Goal: Transaction & Acquisition: Purchase product/service

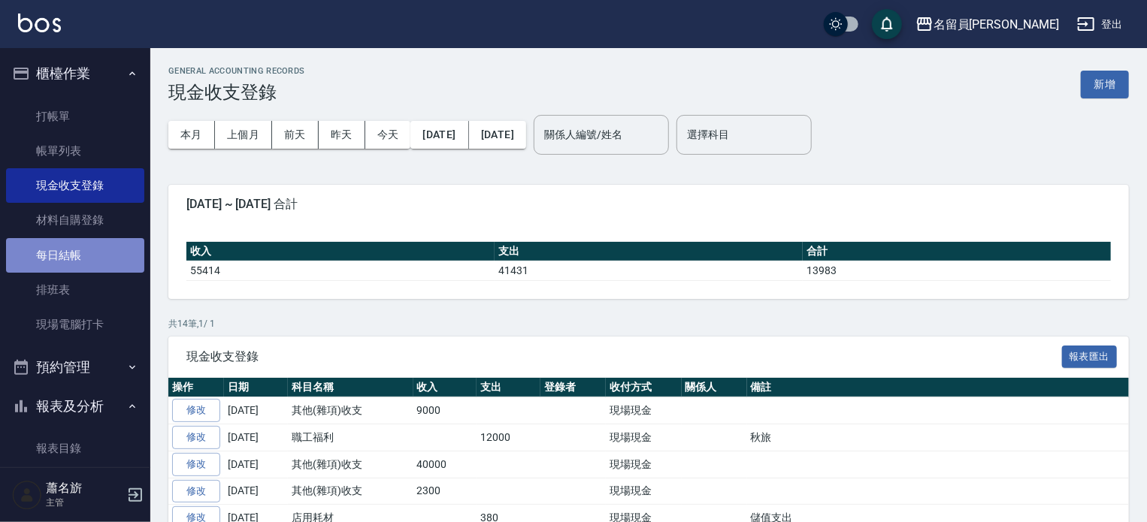
click at [83, 259] on link "每日結帳" at bounding box center [75, 255] width 138 height 35
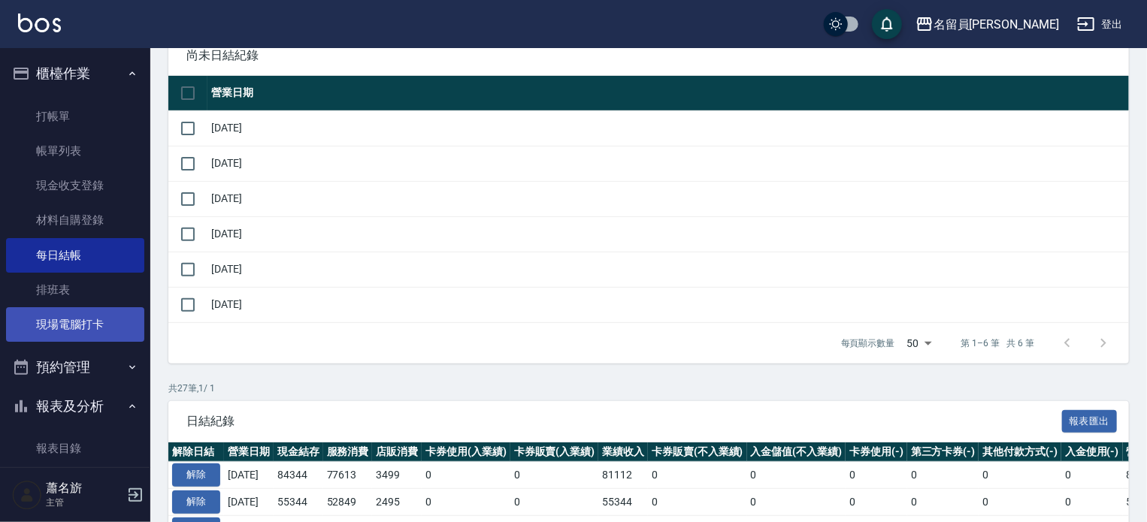
scroll to position [75, 0]
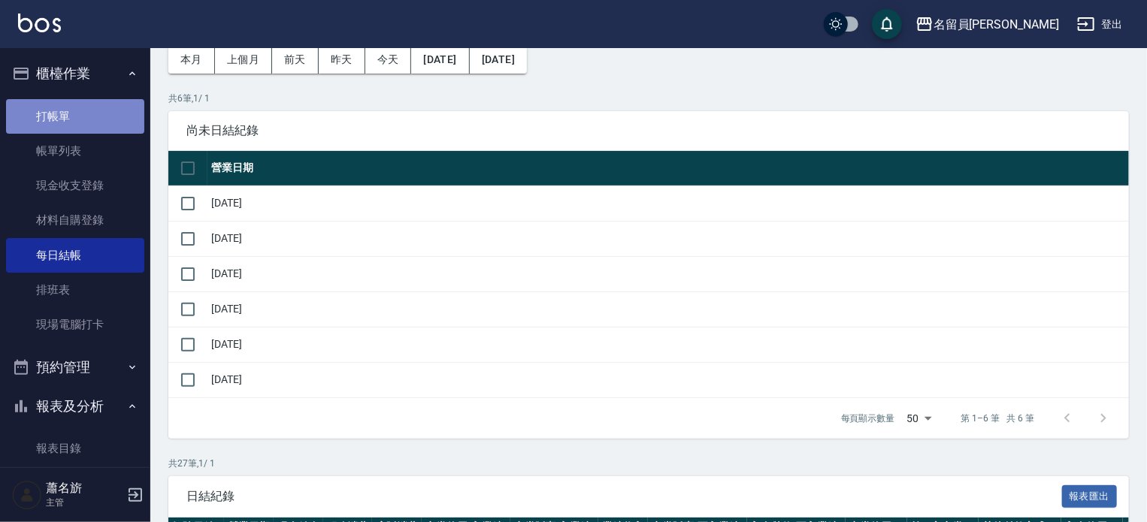
click at [76, 114] on link "打帳單" at bounding box center [75, 116] width 138 height 35
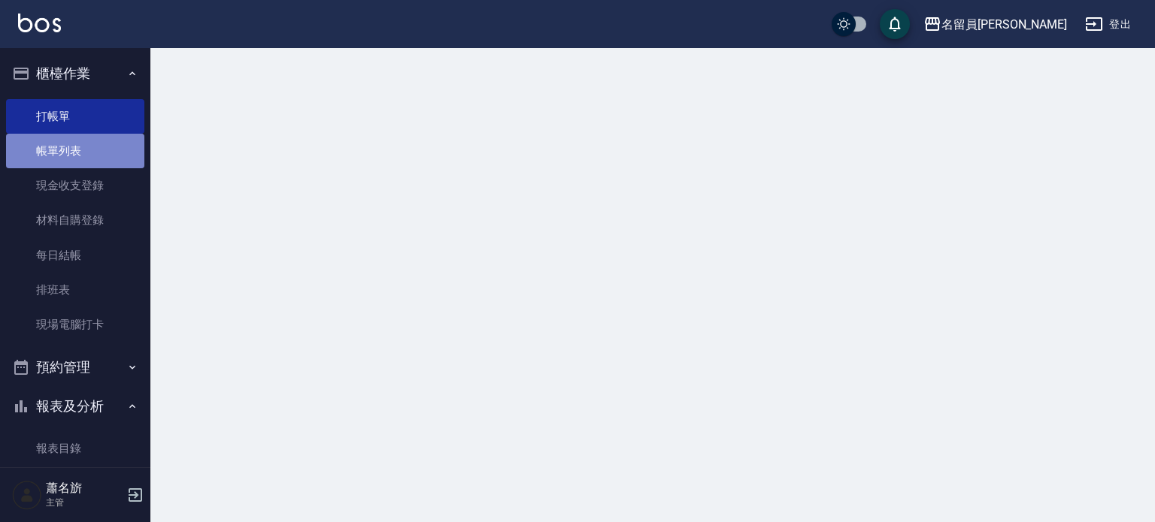
click at [77, 144] on link "帳單列表" at bounding box center [75, 151] width 138 height 35
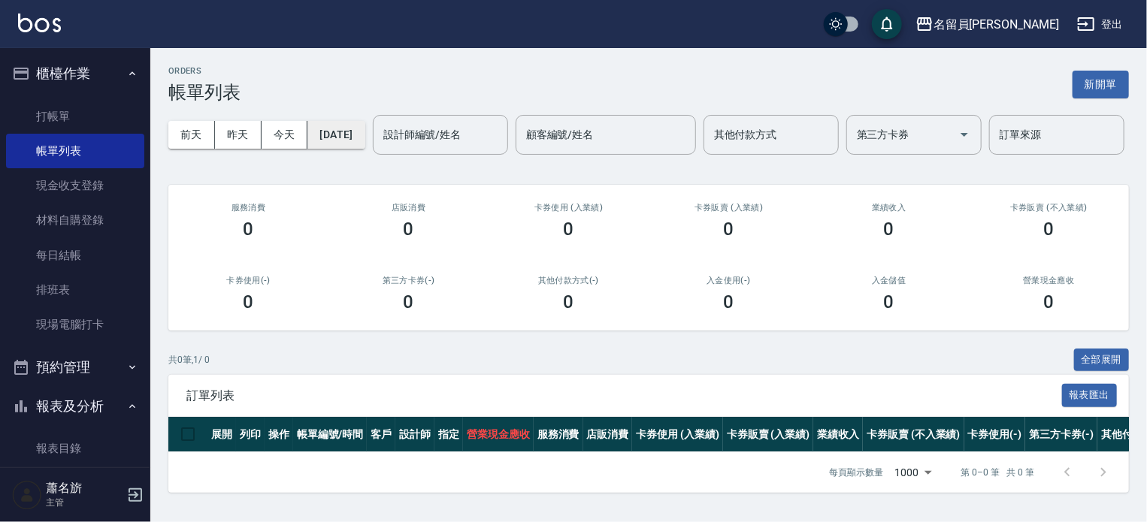
click at [365, 136] on button "[DATE]" at bounding box center [335, 135] width 57 height 28
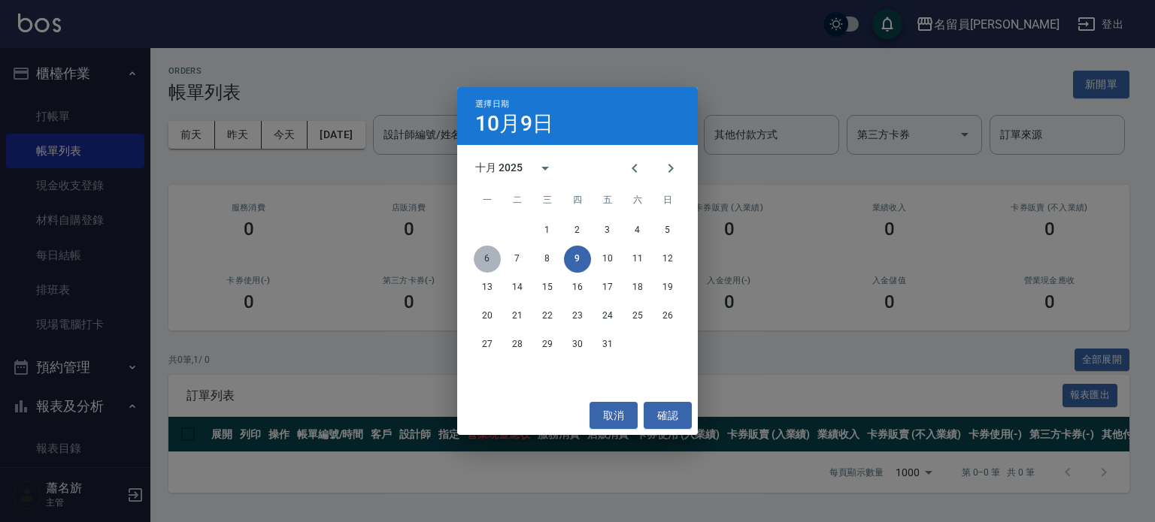
click at [490, 264] on button "6" at bounding box center [487, 259] width 27 height 27
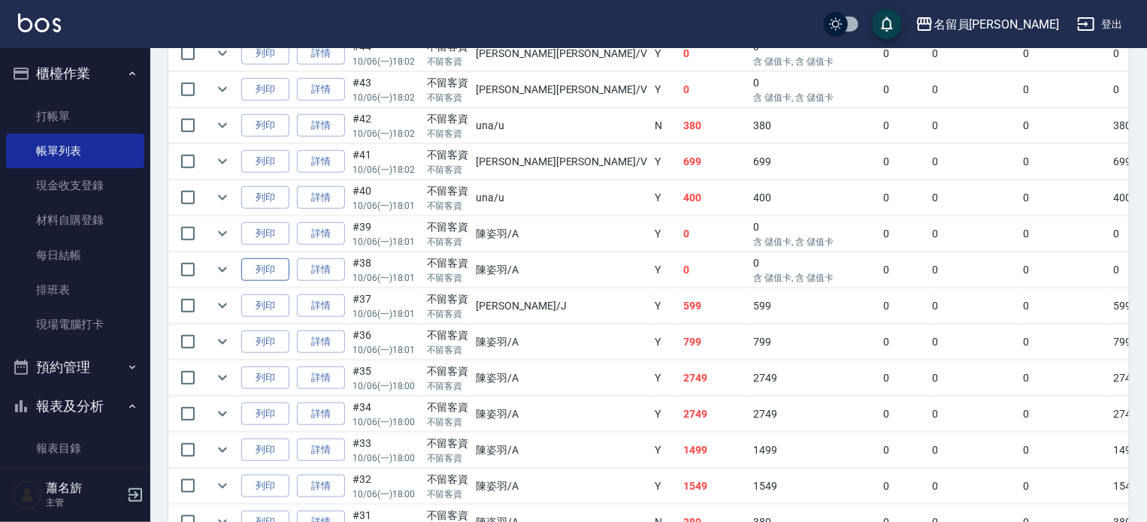
scroll to position [526, 0]
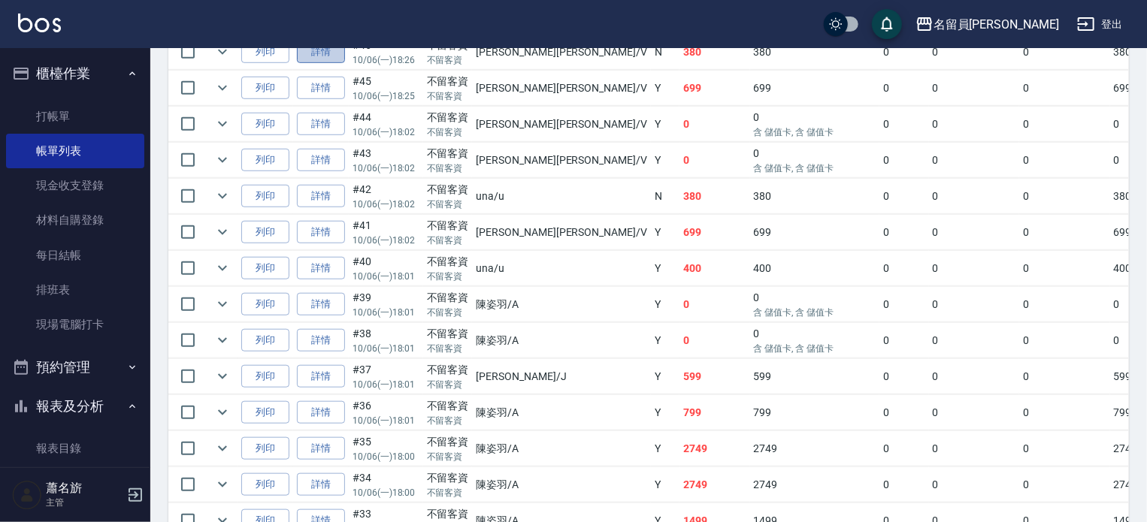
click at [334, 64] on link "詳情" at bounding box center [321, 52] width 48 height 23
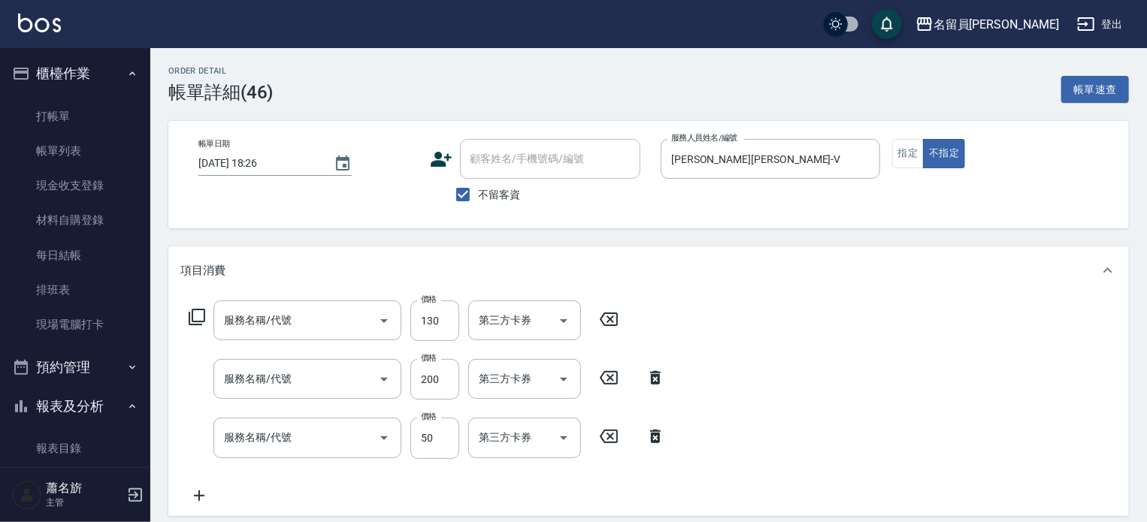
type input "[DATE] 18:26"
checkbox input "true"
type input "[PERSON_NAME][PERSON_NAME]-V"
type input "剪髮(302)"
type input "一般洗髮(602)"
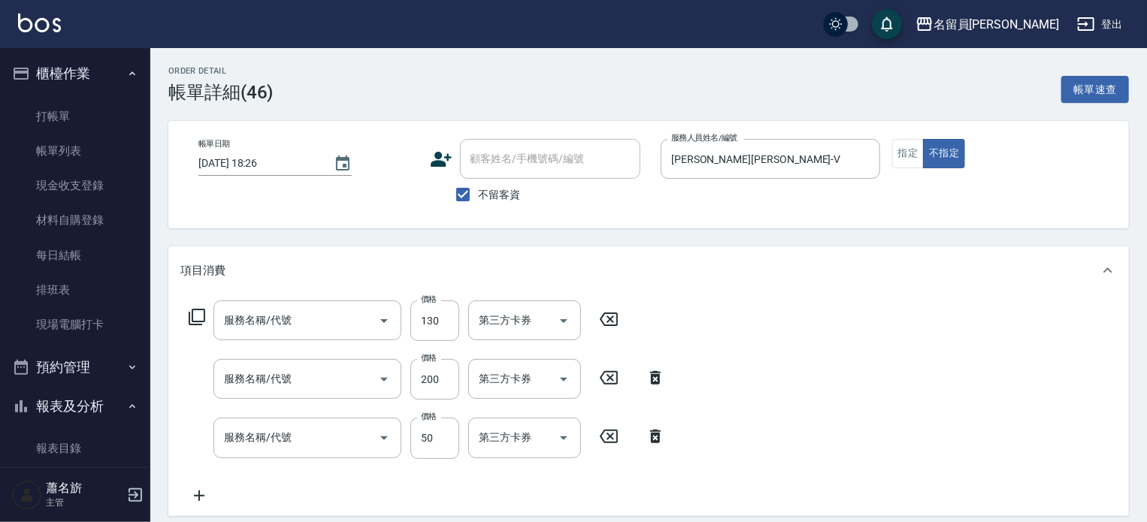
type input "精油(889)"
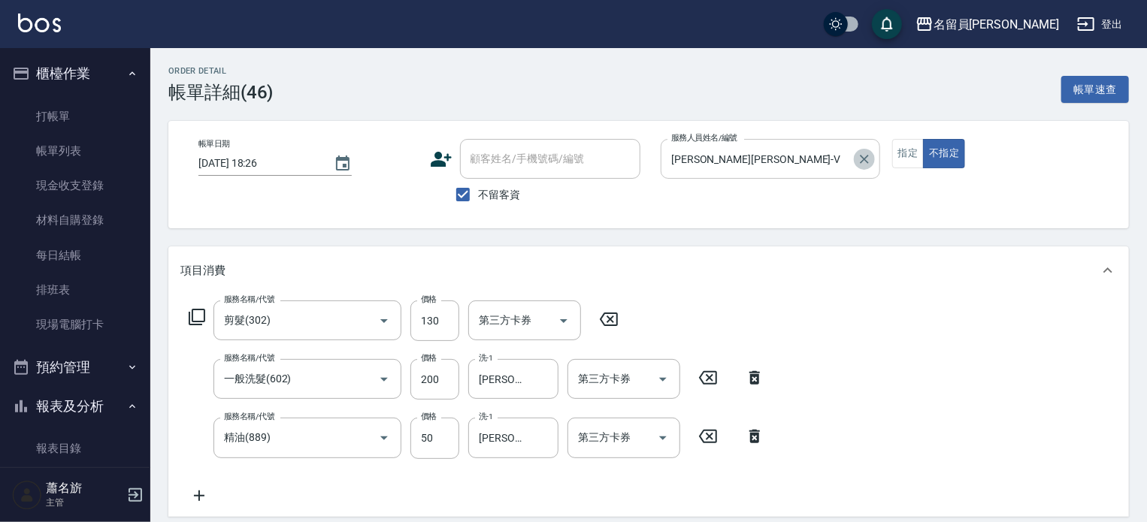
click at [863, 161] on icon "Clear" at bounding box center [864, 159] width 15 height 15
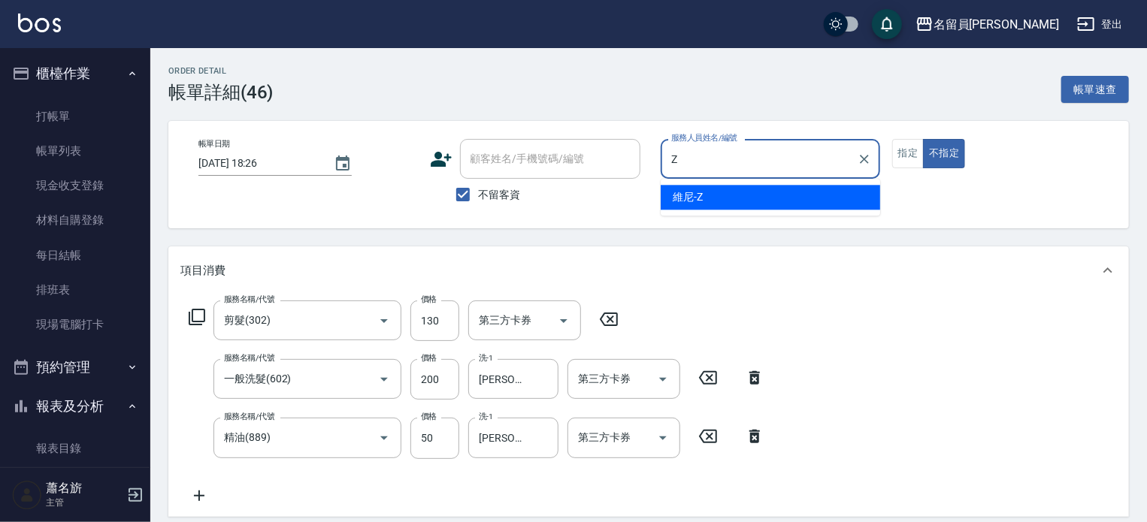
type input "維尼-Z"
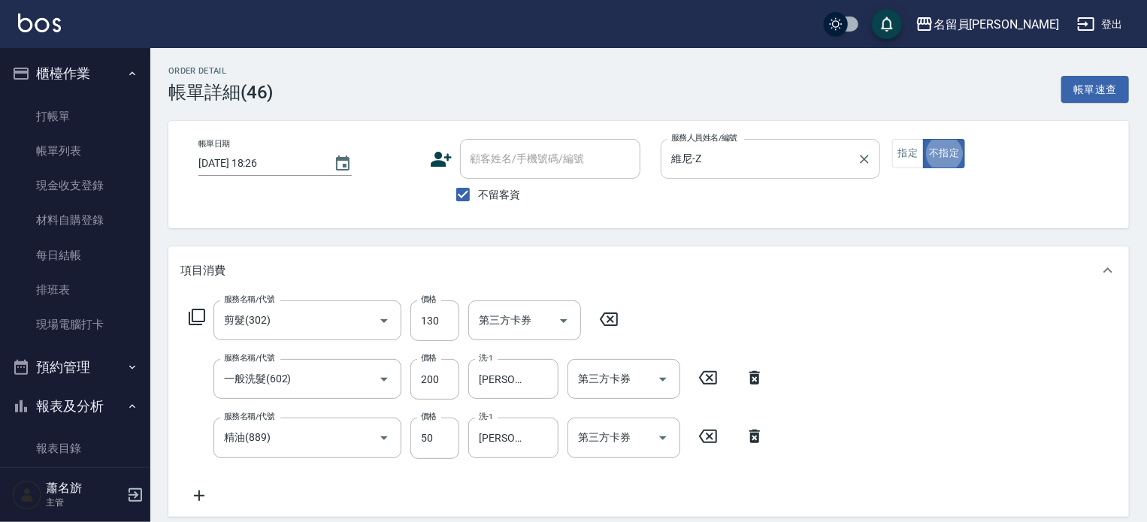
type button "false"
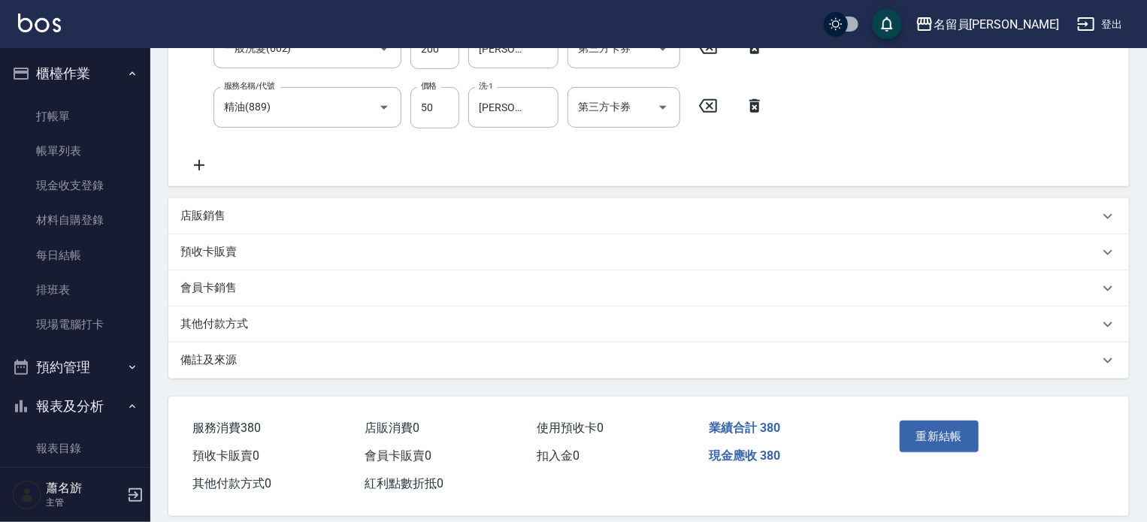
scroll to position [347, 0]
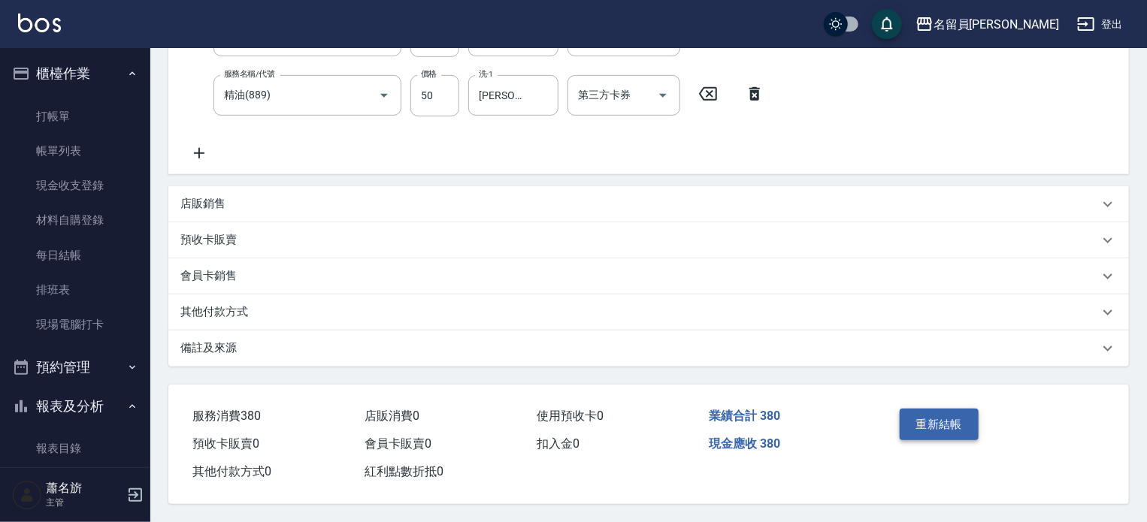
click at [920, 425] on button "重新結帳" at bounding box center [940, 425] width 80 height 32
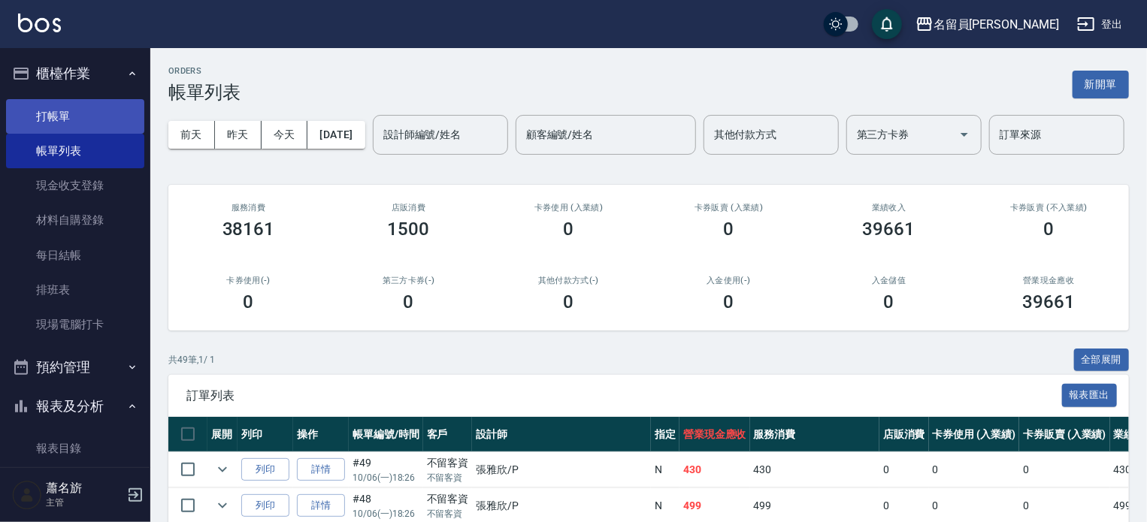
click at [41, 113] on link "打帳單" at bounding box center [75, 116] width 138 height 35
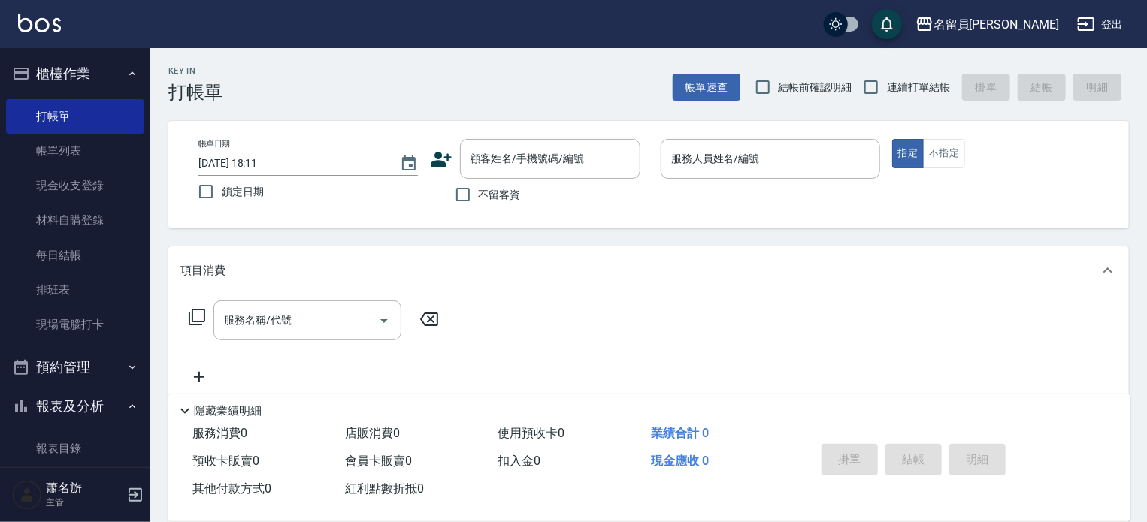
click at [511, 195] on span "不留客資" at bounding box center [500, 195] width 42 height 16
click at [479, 195] on input "不留客資" at bounding box center [463, 195] width 32 height 32
checkbox input "true"
click at [895, 86] on span "連續打單結帳" at bounding box center [918, 88] width 63 height 16
click at [887, 86] on input "連續打單結帳" at bounding box center [871, 87] width 32 height 32
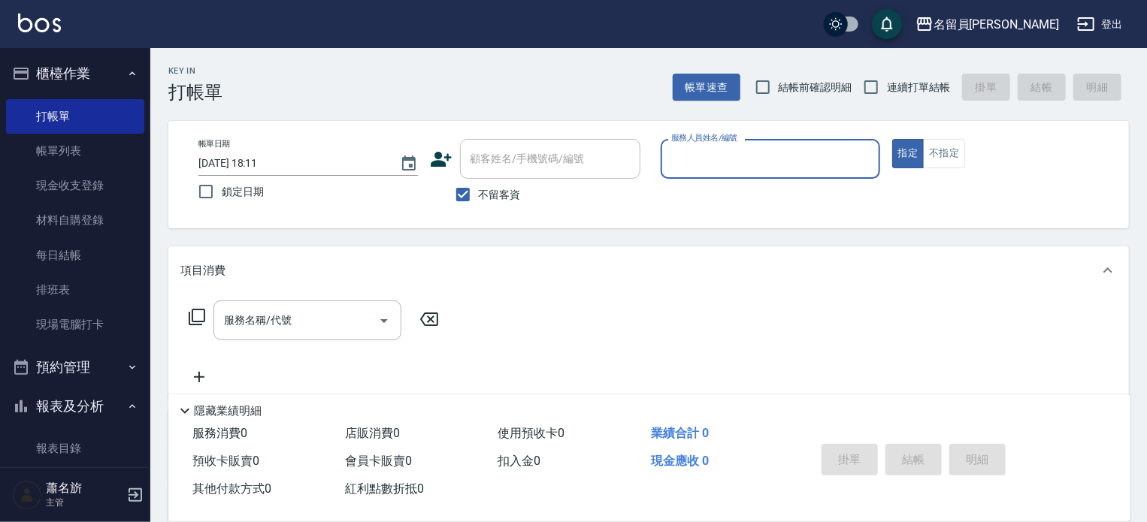
checkbox input "true"
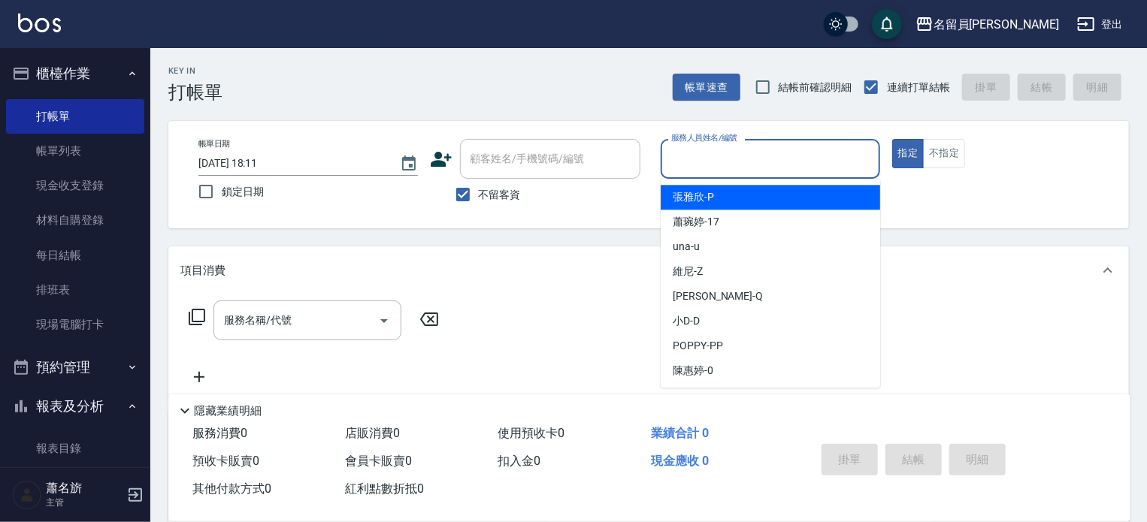
click at [812, 153] on input "服務人員姓名/編號" at bounding box center [770, 159] width 206 height 26
type input "維尼-Z"
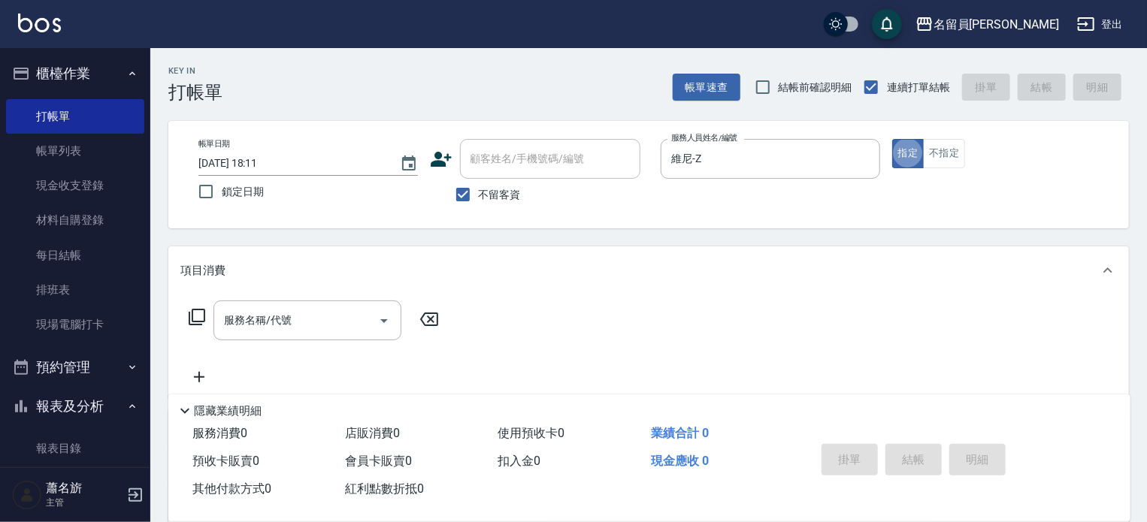
type button "true"
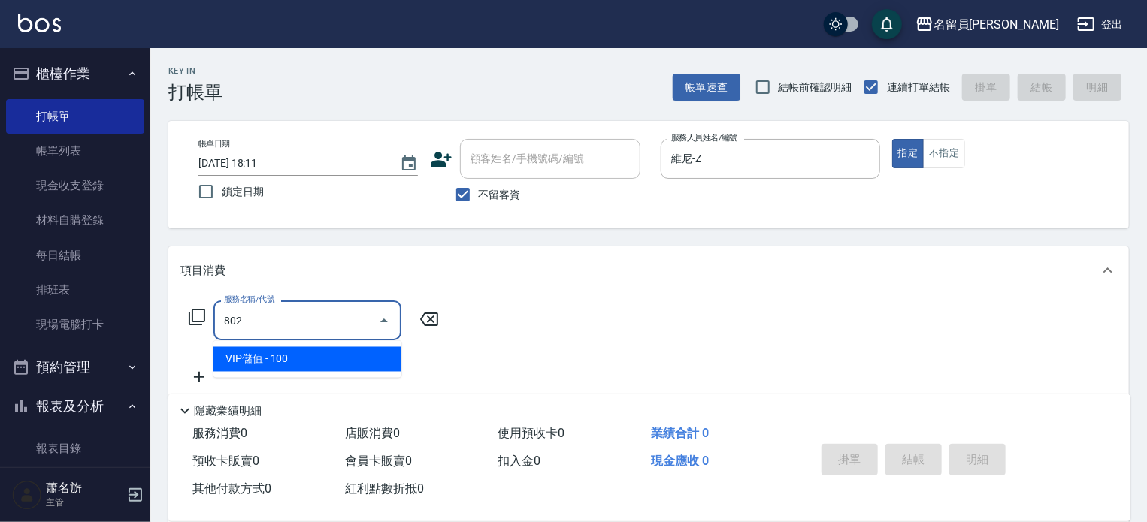
type input "VIP儲值(802)"
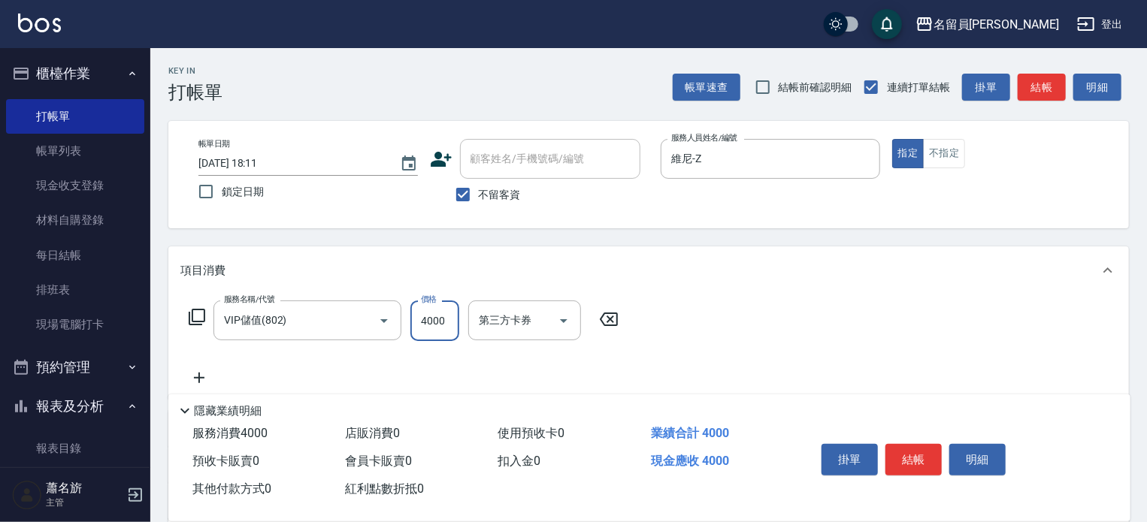
type input "4000"
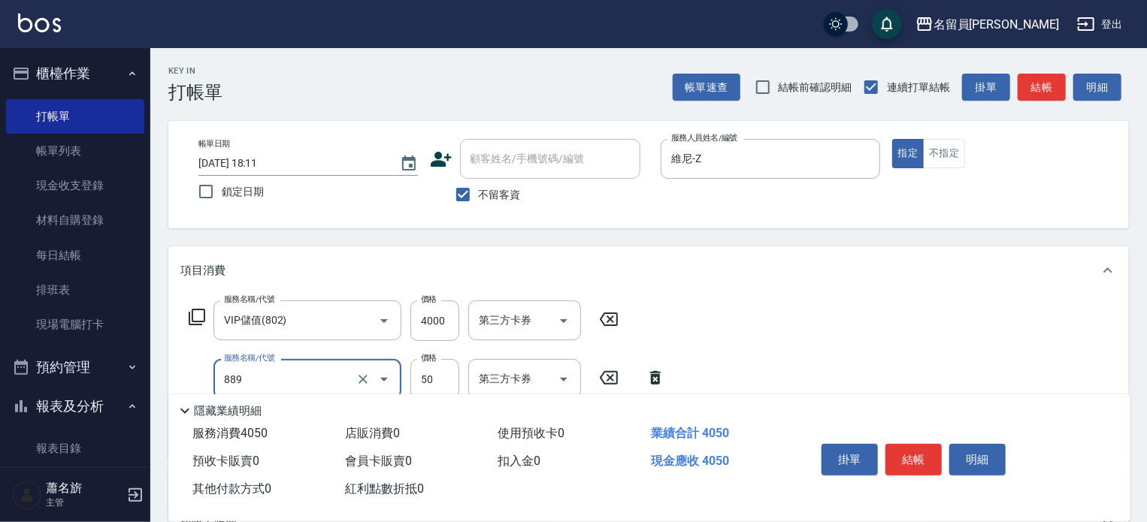
type input "精油(889)"
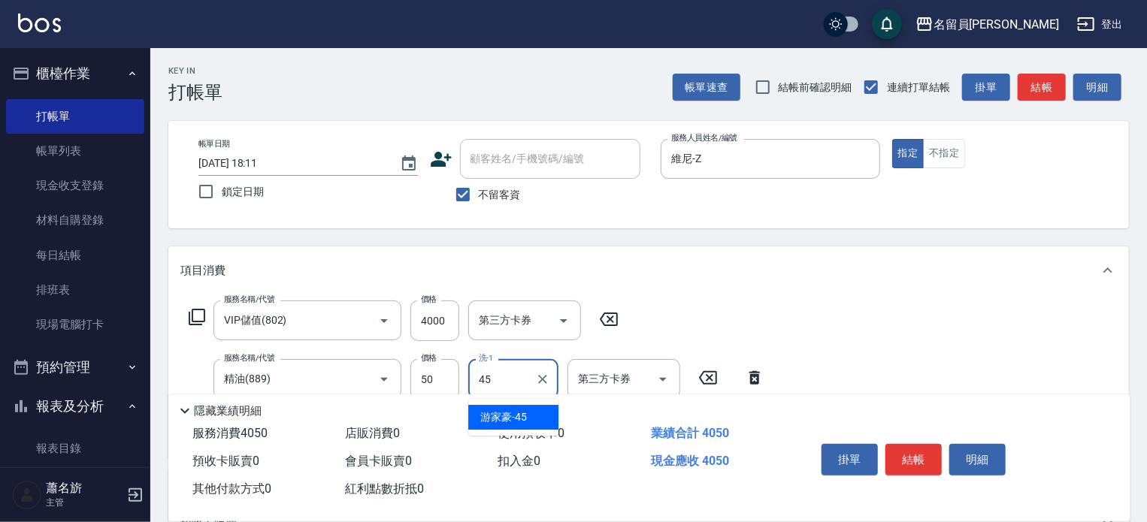
type input "[PERSON_NAME]-45"
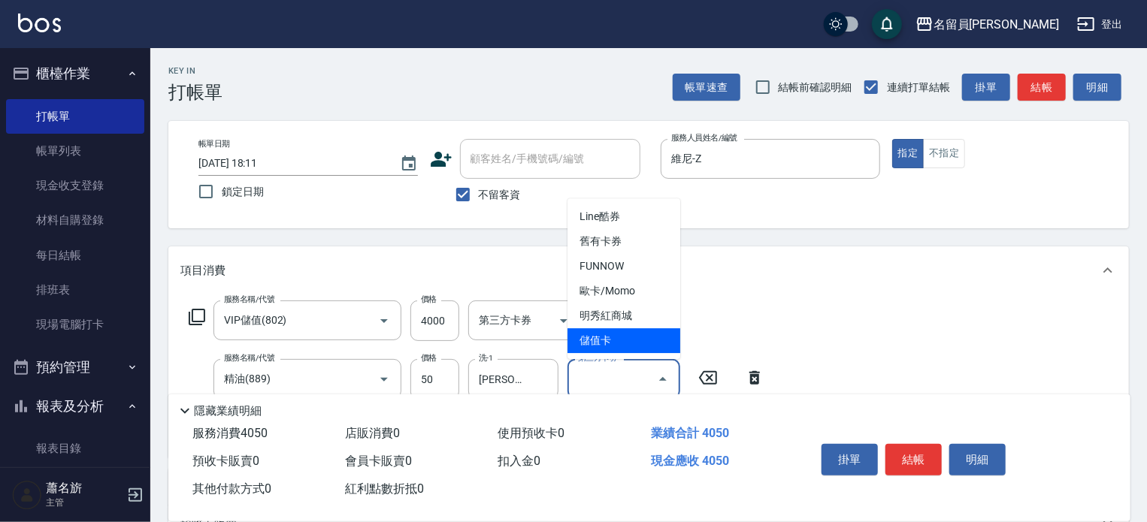
type input "儲值卡"
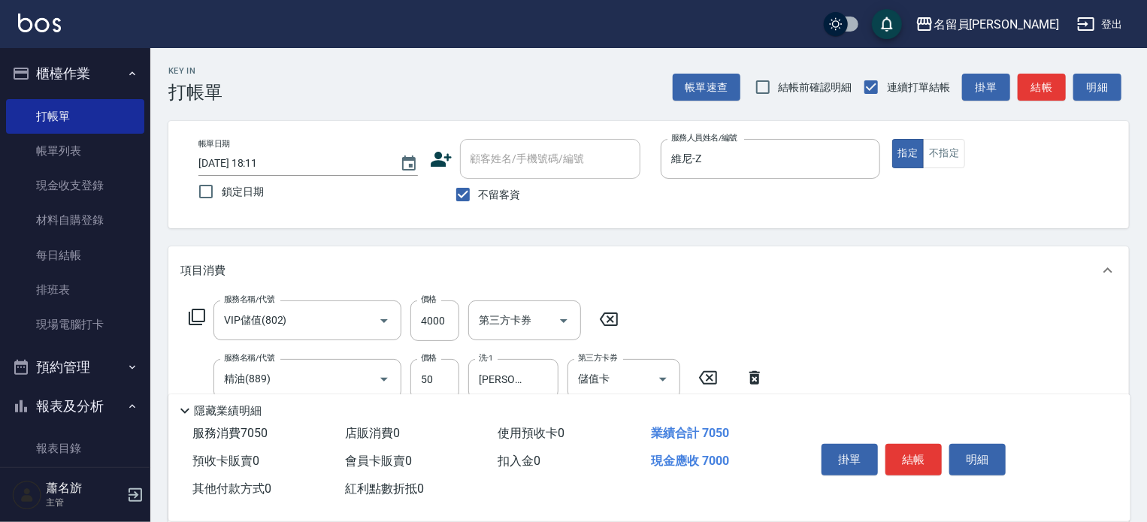
type input "燙髮B餐(31)"
type input "3199"
type input "[PERSON_NAME]-45"
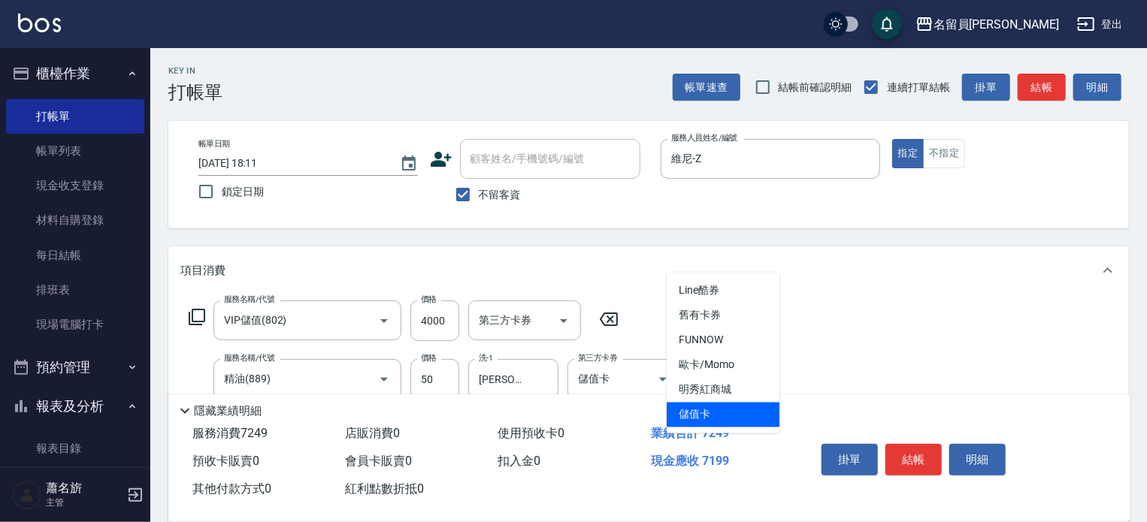
type input "儲值卡"
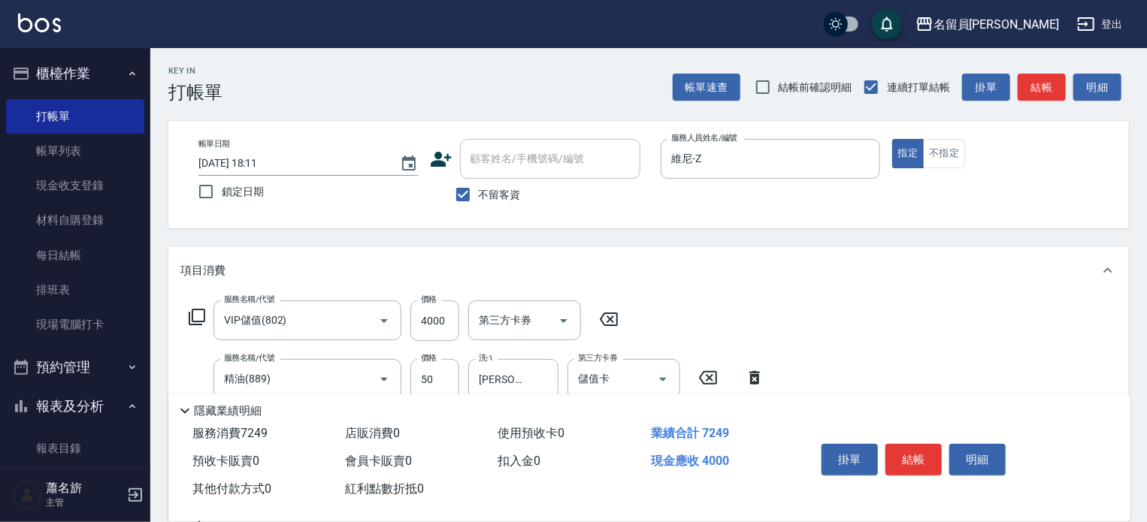
click at [943, 454] on div "掛單 結帳 明細" at bounding box center [914, 461] width 196 height 47
click at [925, 456] on button "結帳" at bounding box center [913, 460] width 56 height 32
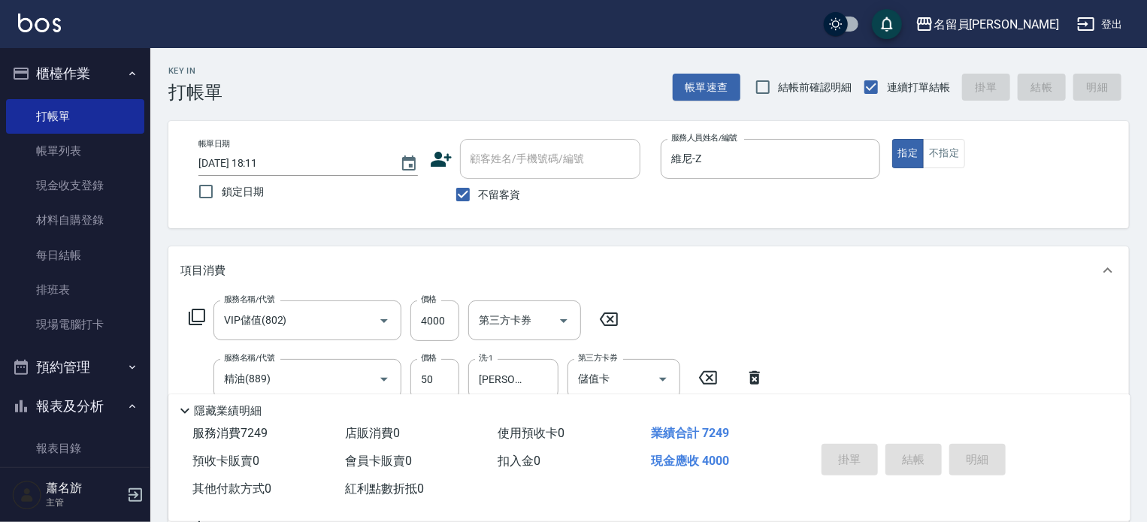
type input "[DATE] 18:12"
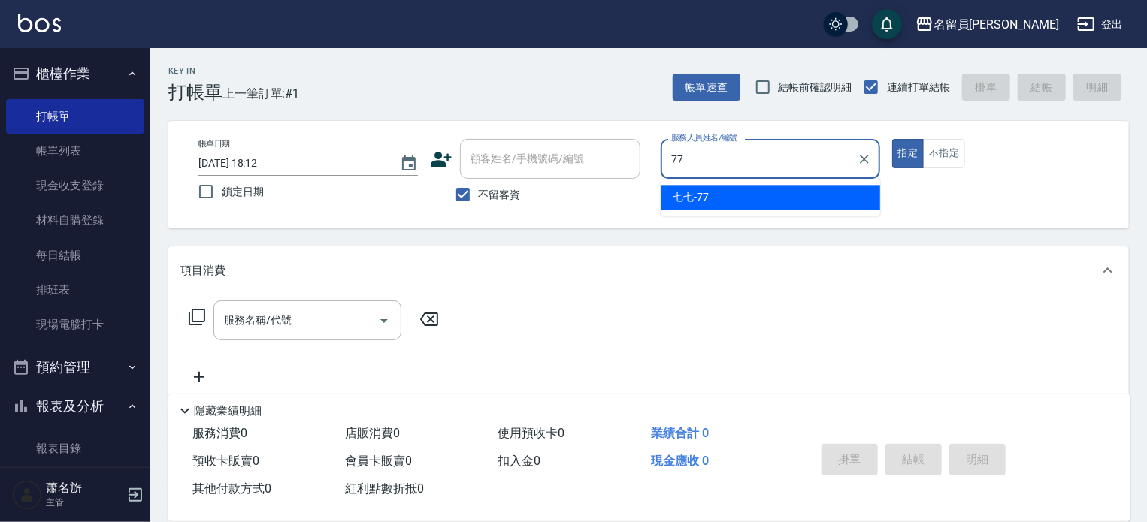
type input "七七-77"
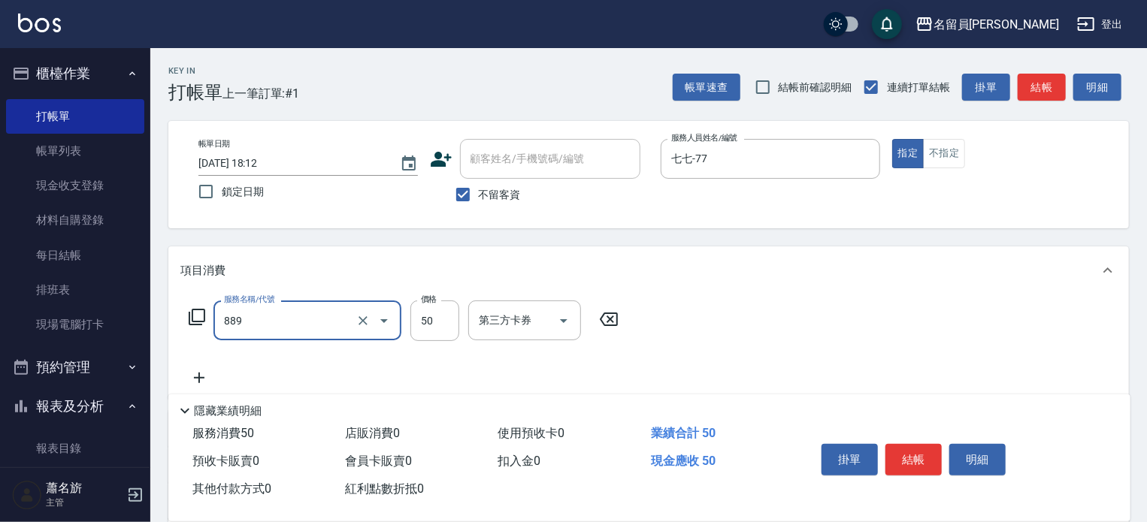
type input "精油(889)"
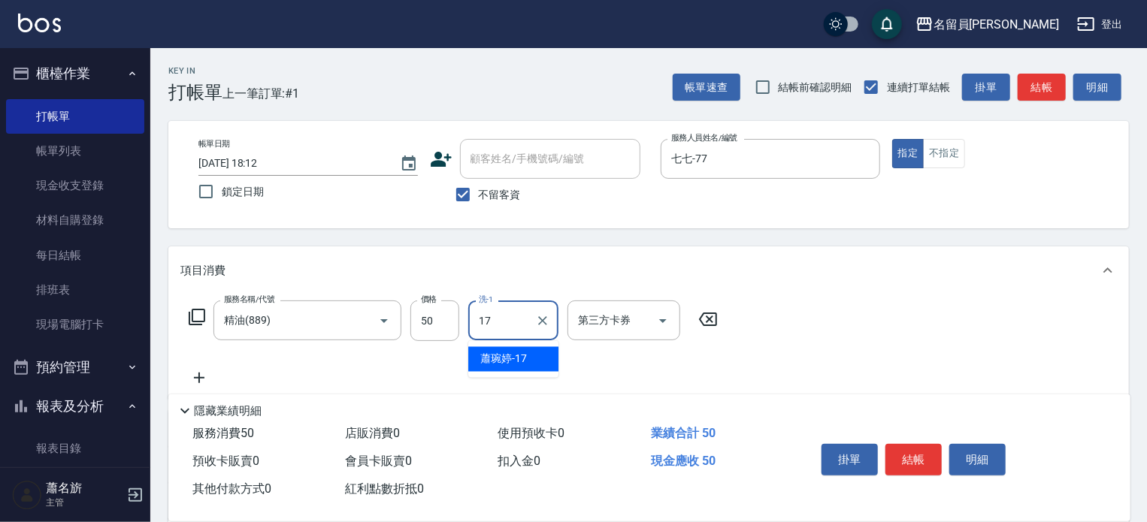
type input "[PERSON_NAME]-17"
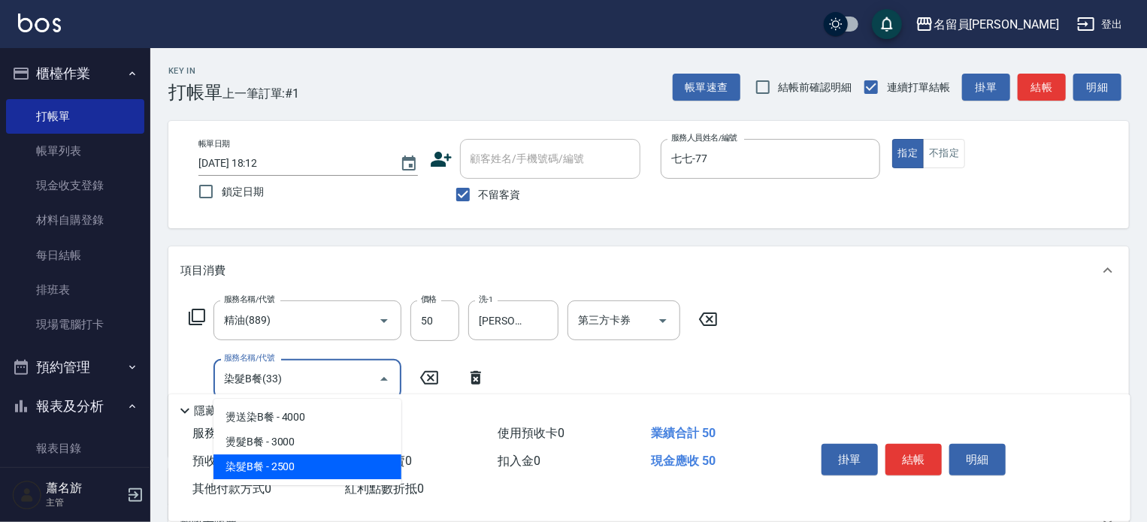
type input "染髮B餐(33)"
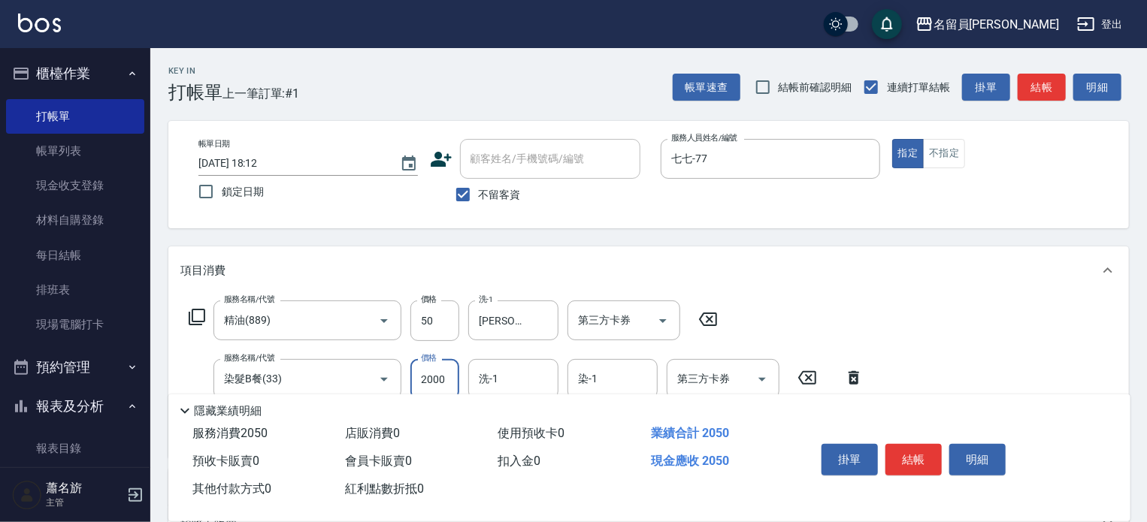
type input "2000"
type input "[PERSON_NAME]-17"
click at [931, 460] on button "結帳" at bounding box center [913, 460] width 56 height 32
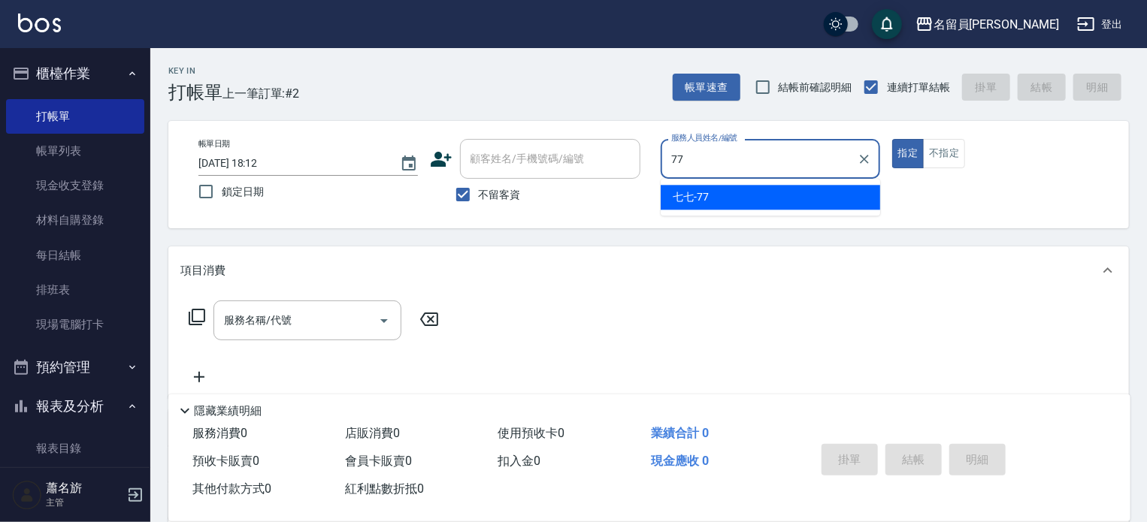
type input "七七-77"
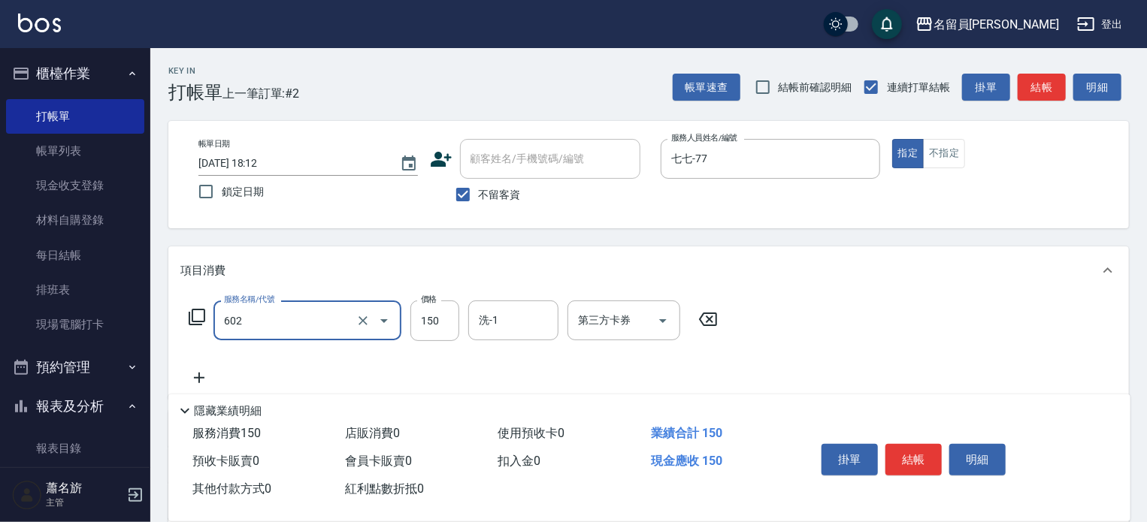
type input "一般洗髮(602)"
type input "200"
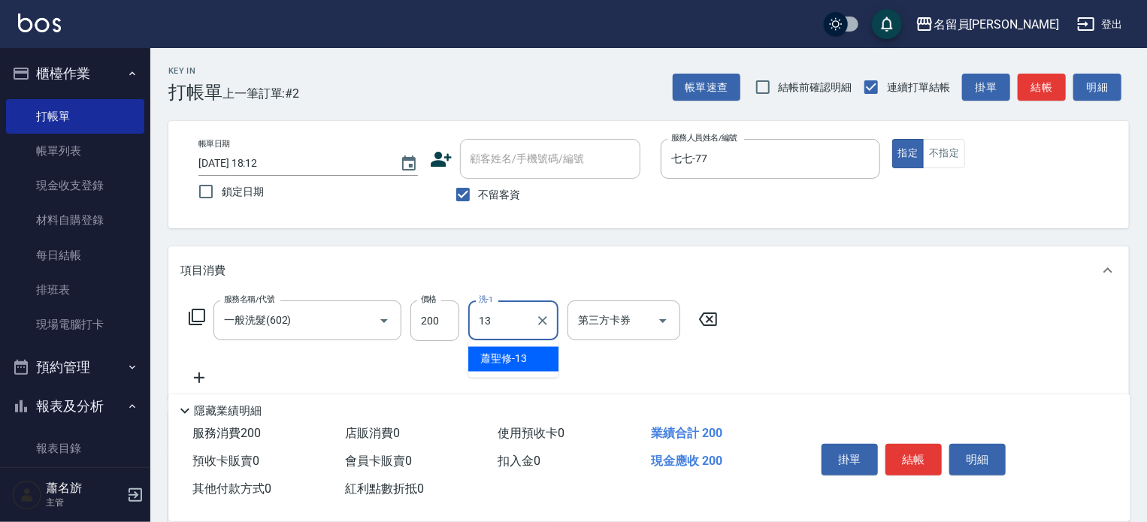
type input "[PERSON_NAME]-13"
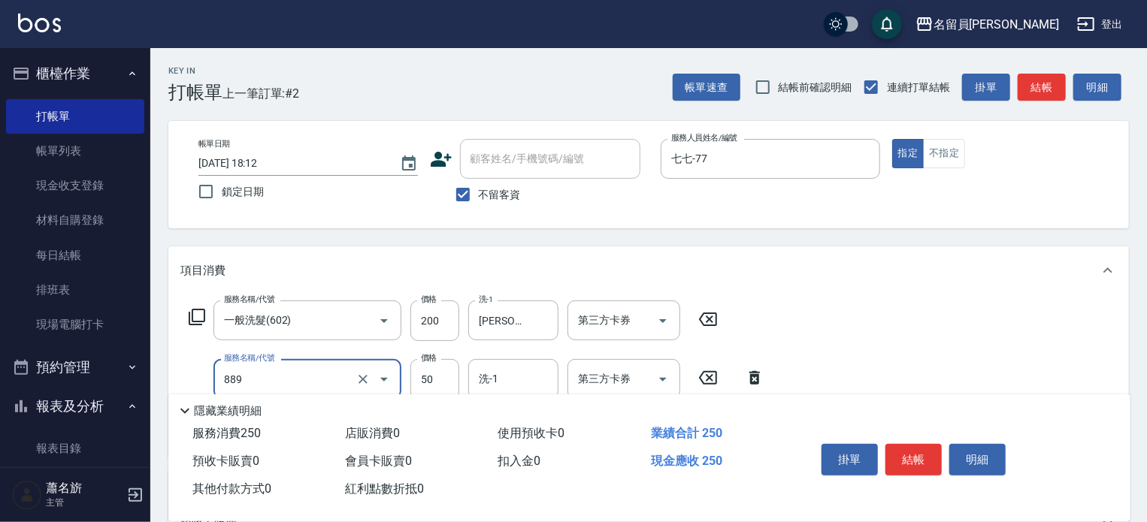
type input "精油(889)"
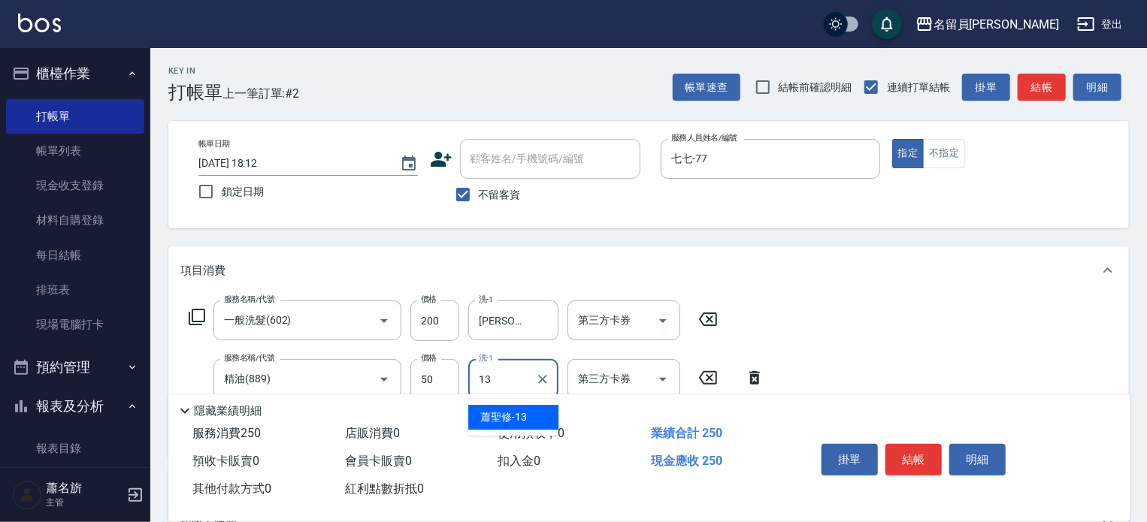
type input "[PERSON_NAME]-13"
type input "瞬間保養(415)"
type input "[PERSON_NAME]-13"
click at [905, 455] on button "結帳" at bounding box center [913, 460] width 56 height 32
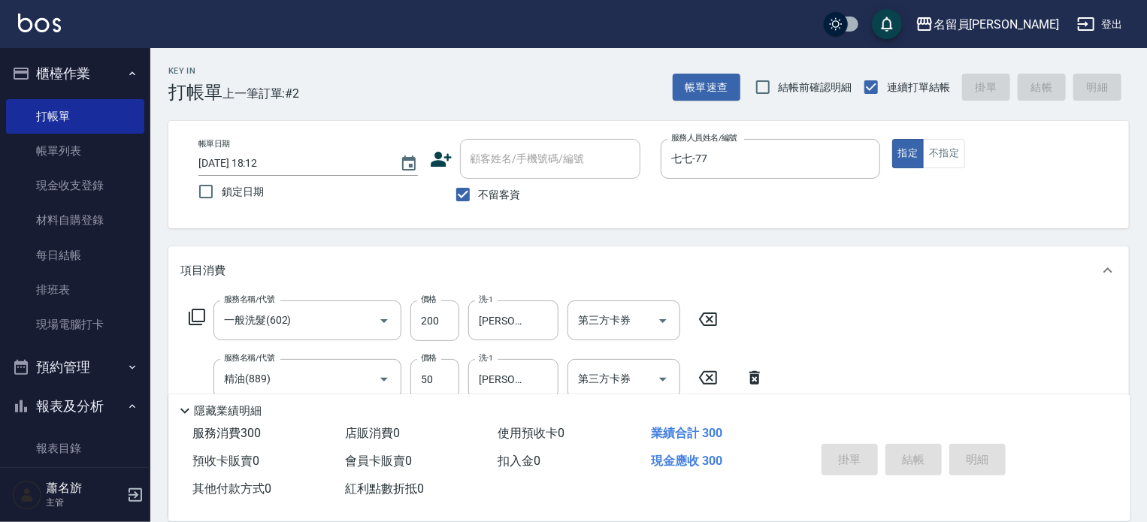
type input "[DATE] 18:13"
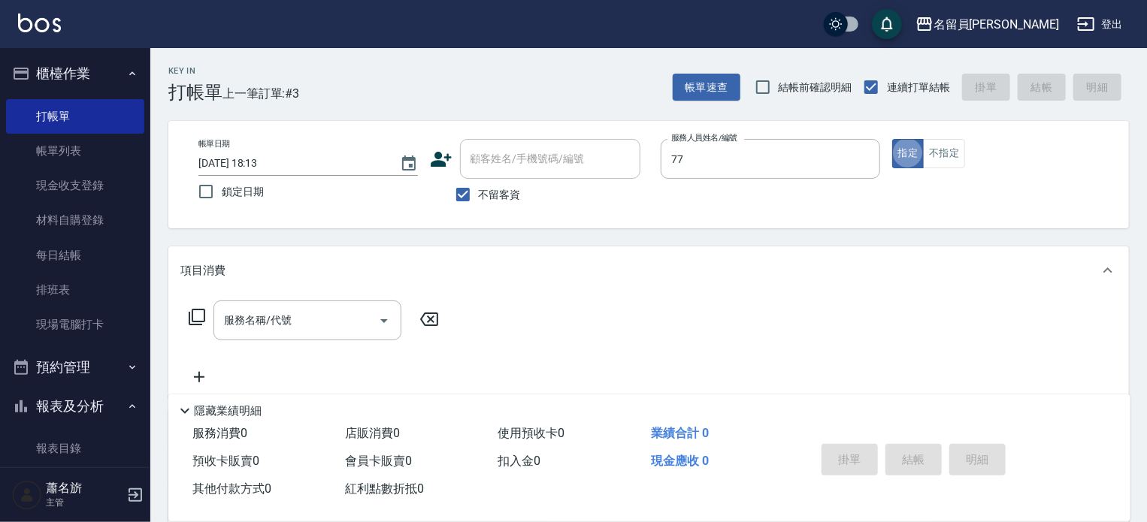
type input "七七-77"
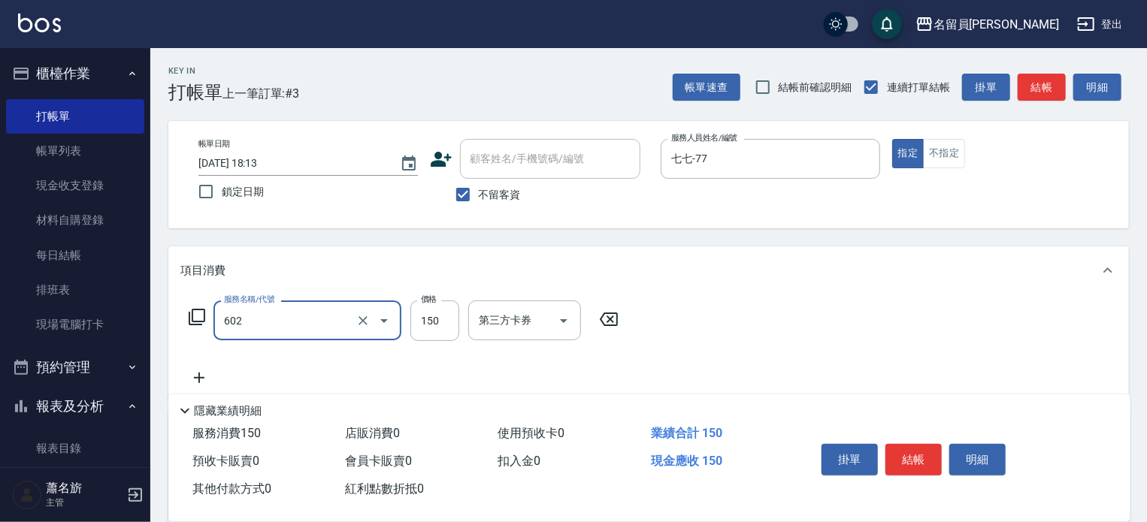
type input "一般洗髮(602)"
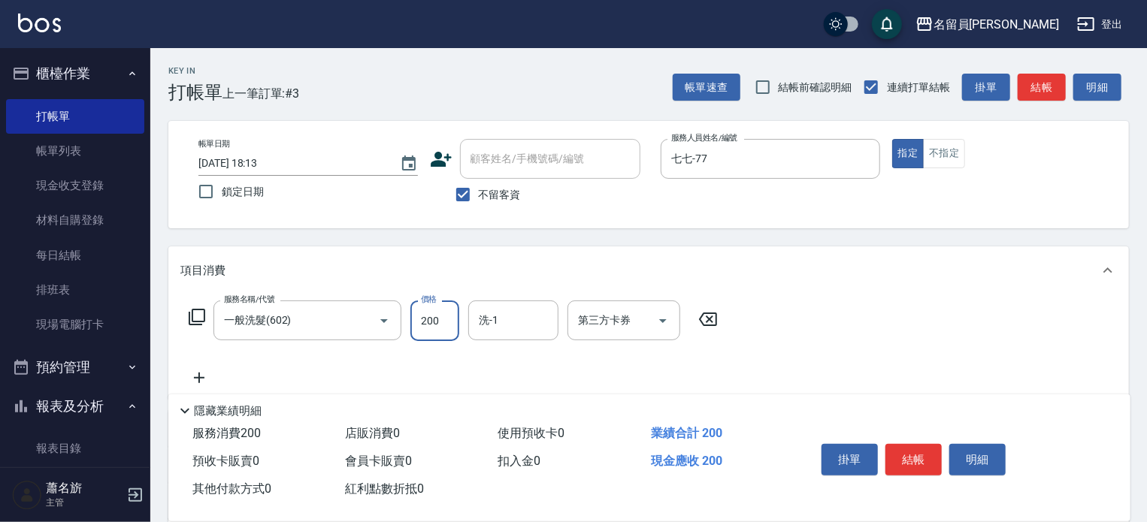
type input "200"
type input "[PERSON_NAME]-13"
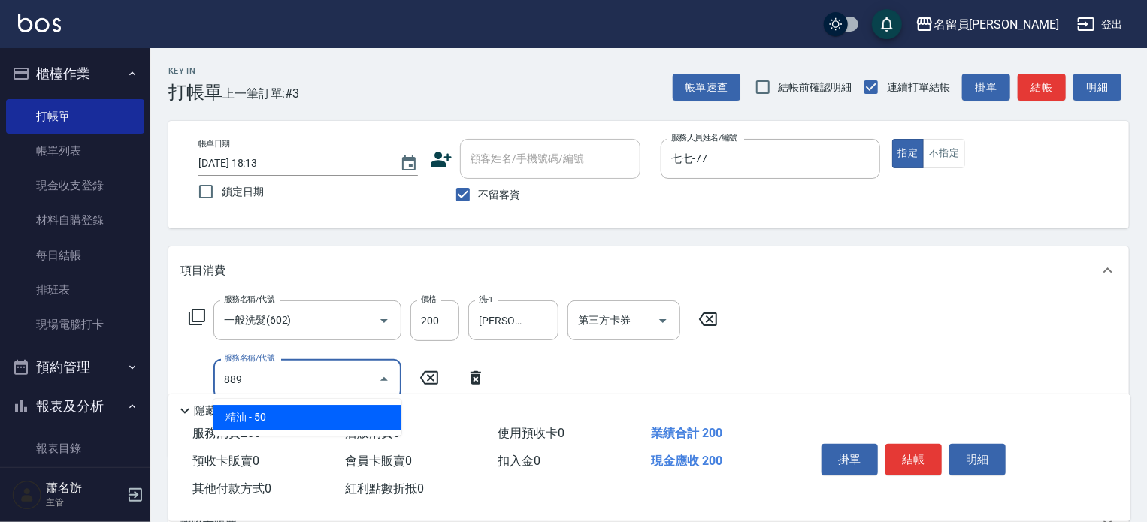
type input "精油(889)"
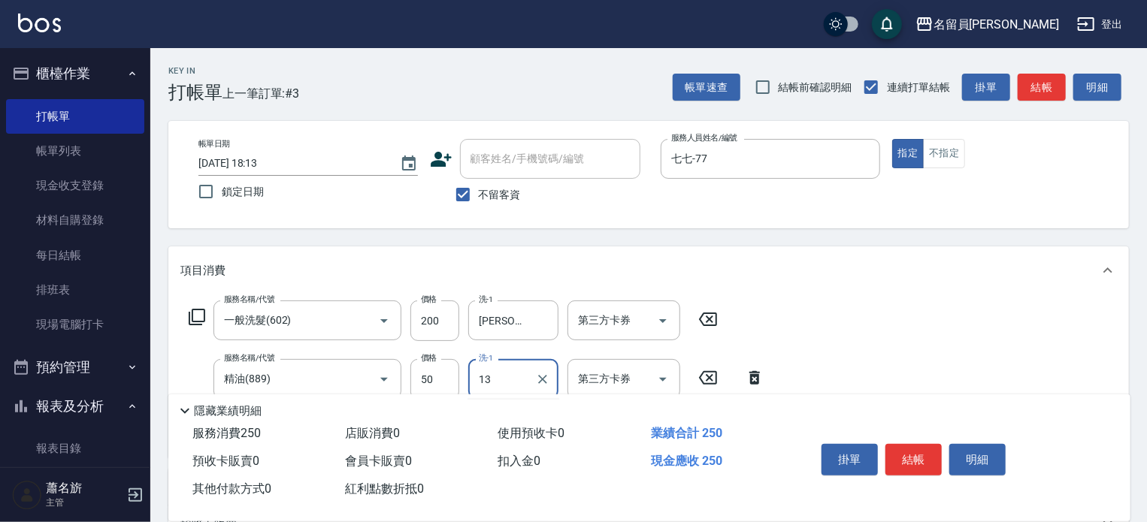
type input "[PERSON_NAME]-13"
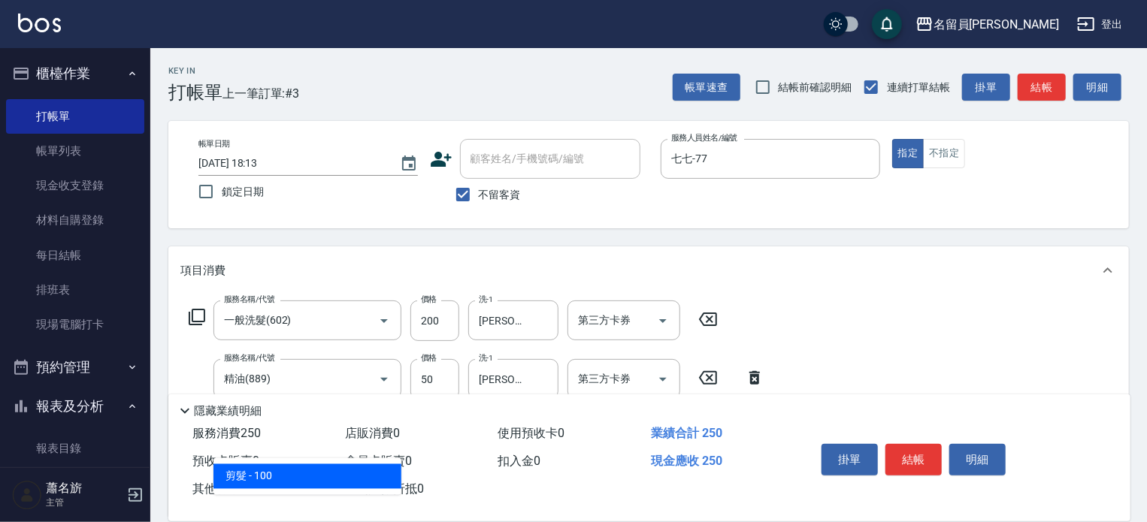
type input "剪髮(302)"
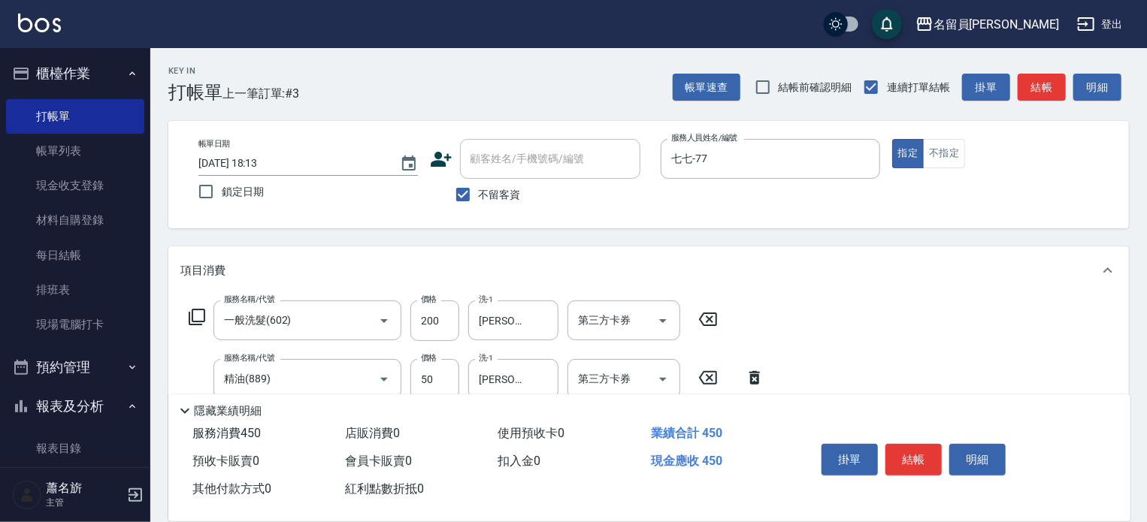
type input "200"
click at [909, 459] on button "結帳" at bounding box center [913, 460] width 56 height 32
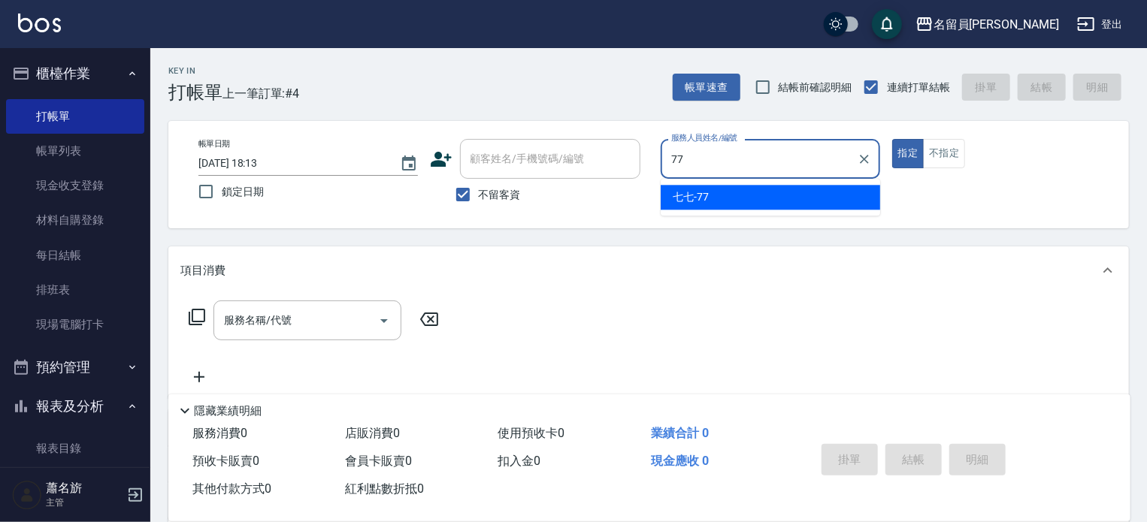
type input "七七-77"
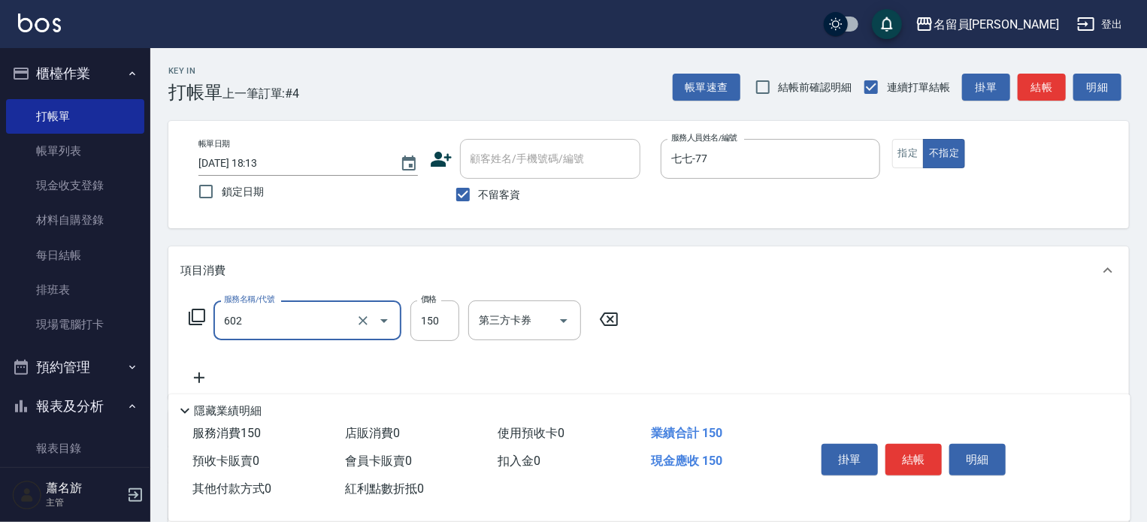
type input "一般洗髮(602)"
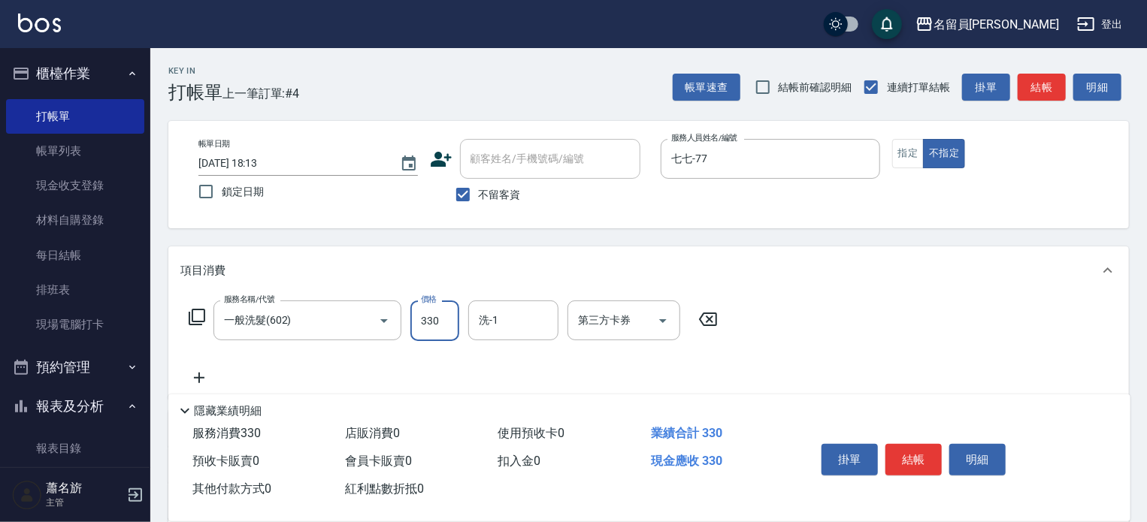
type input "330"
type input "[PERSON_NAME]-17"
click at [913, 454] on button "結帳" at bounding box center [913, 460] width 56 height 32
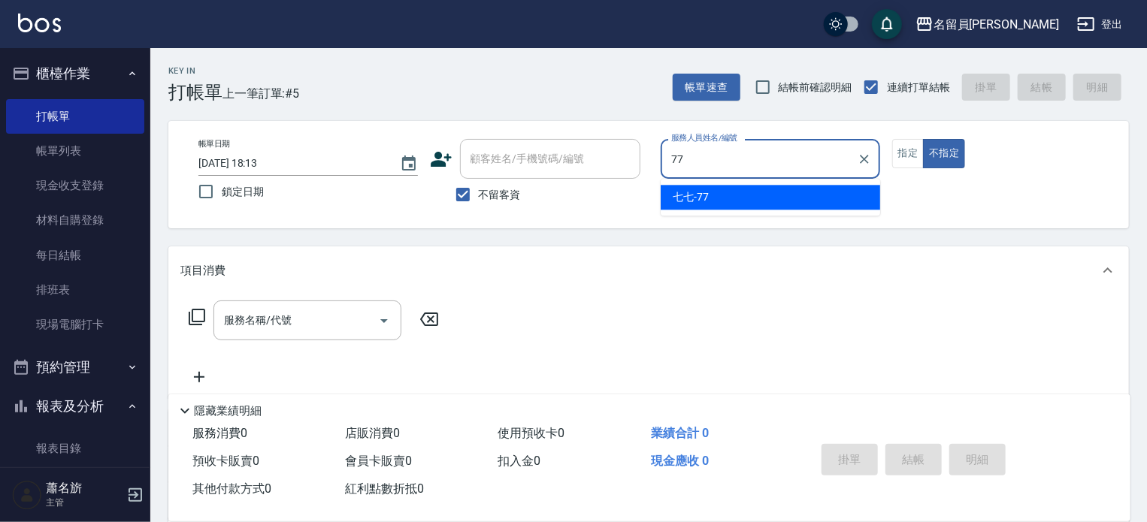
type input "七七-77"
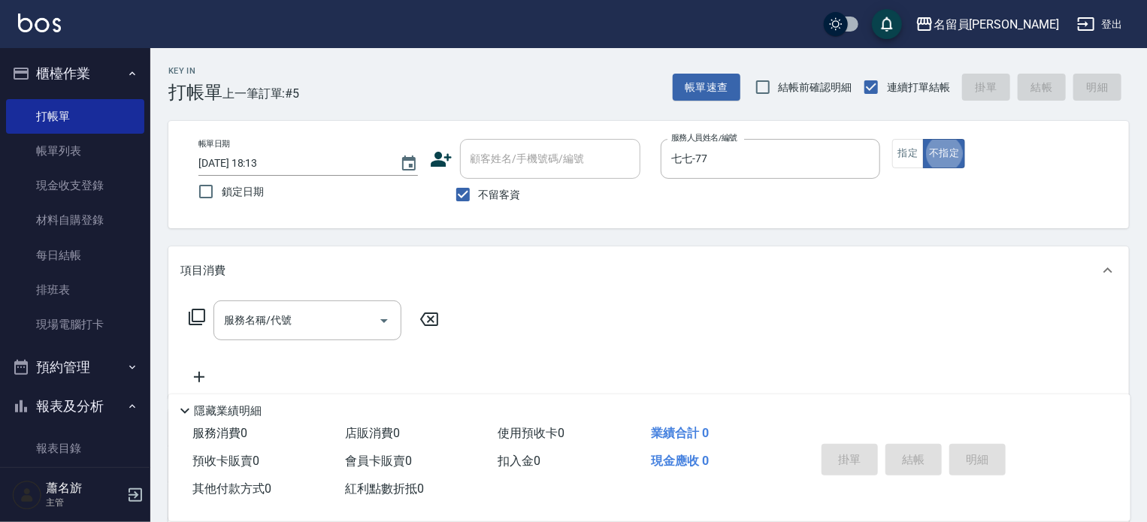
type button "false"
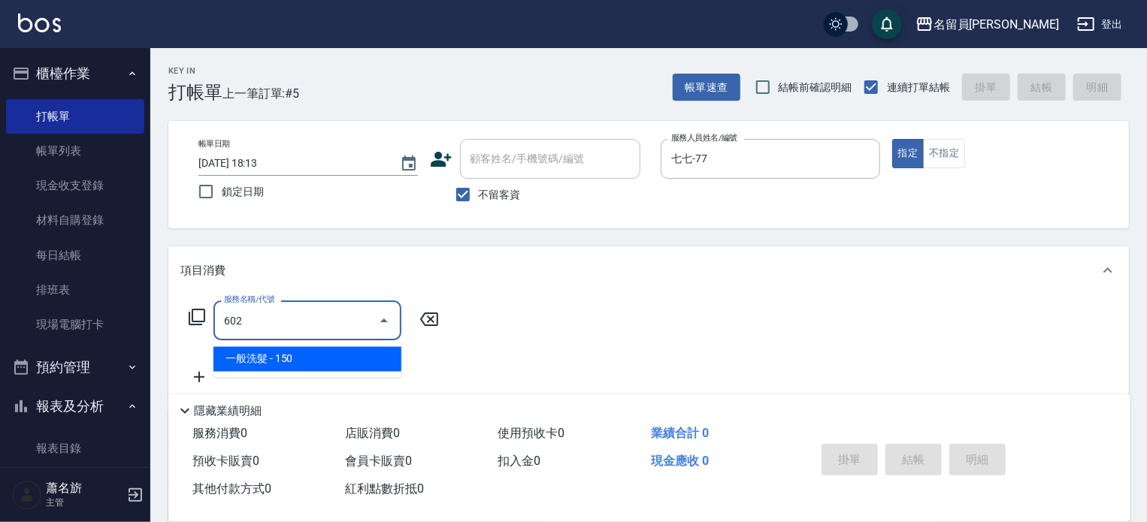
type input "一般洗髮(602)"
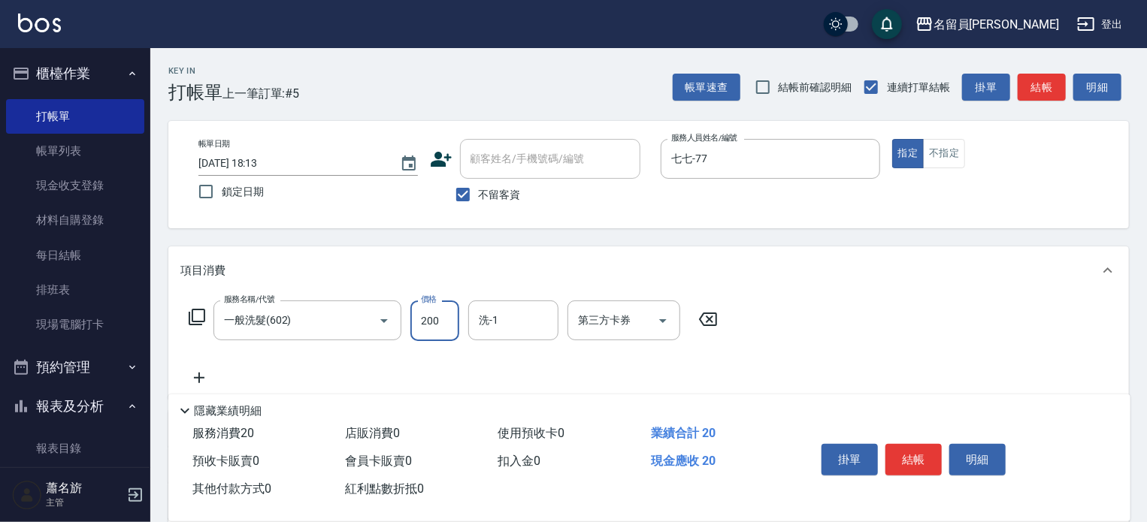
type input "200"
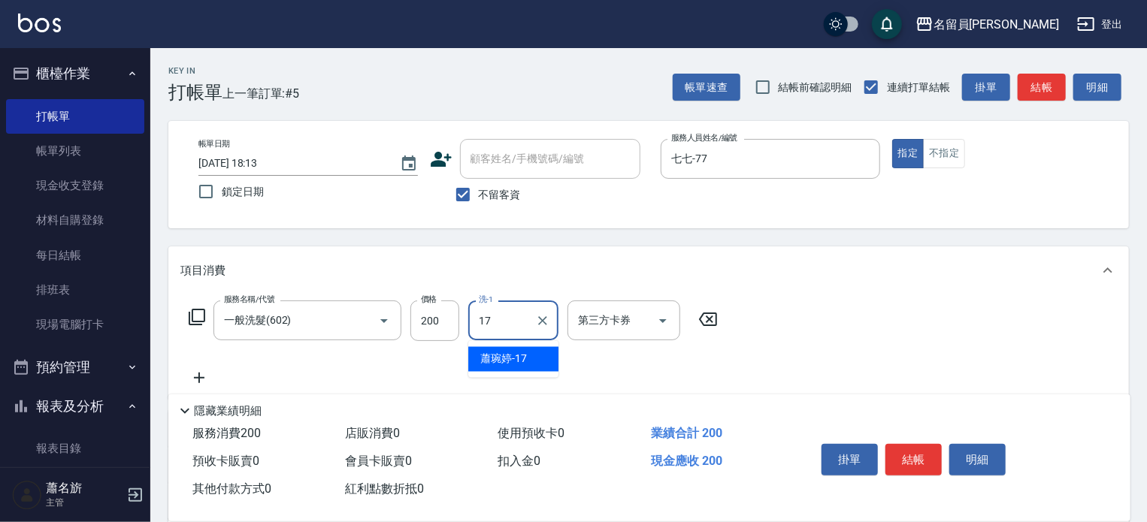
type input "[PERSON_NAME]-17"
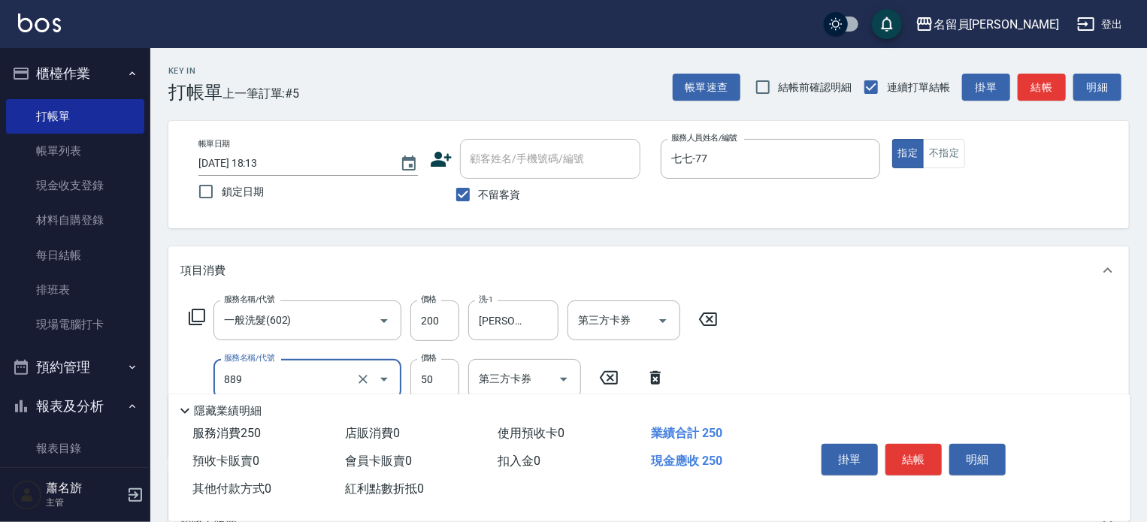
type input "精油(889)"
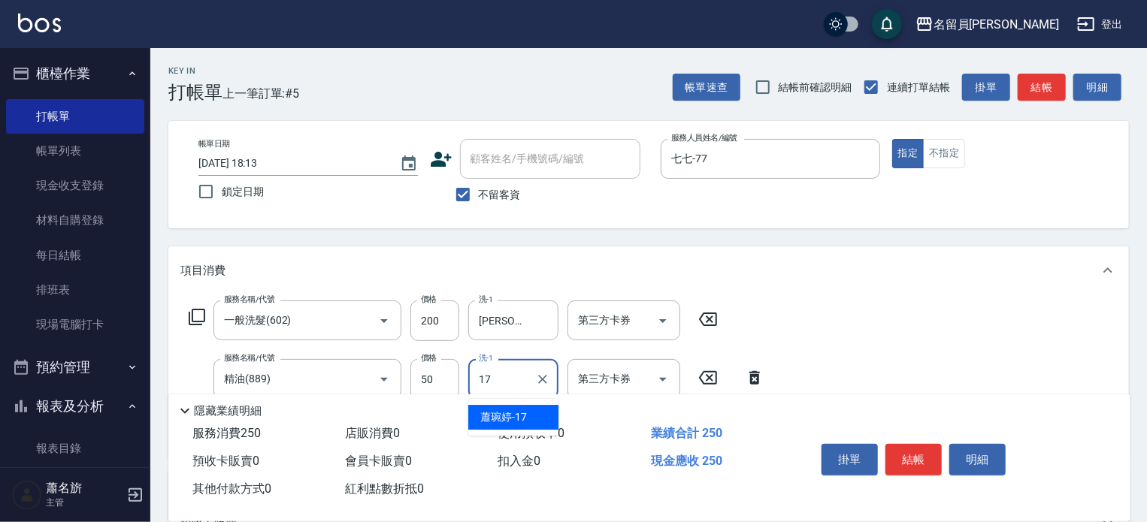
type input "[PERSON_NAME]-17"
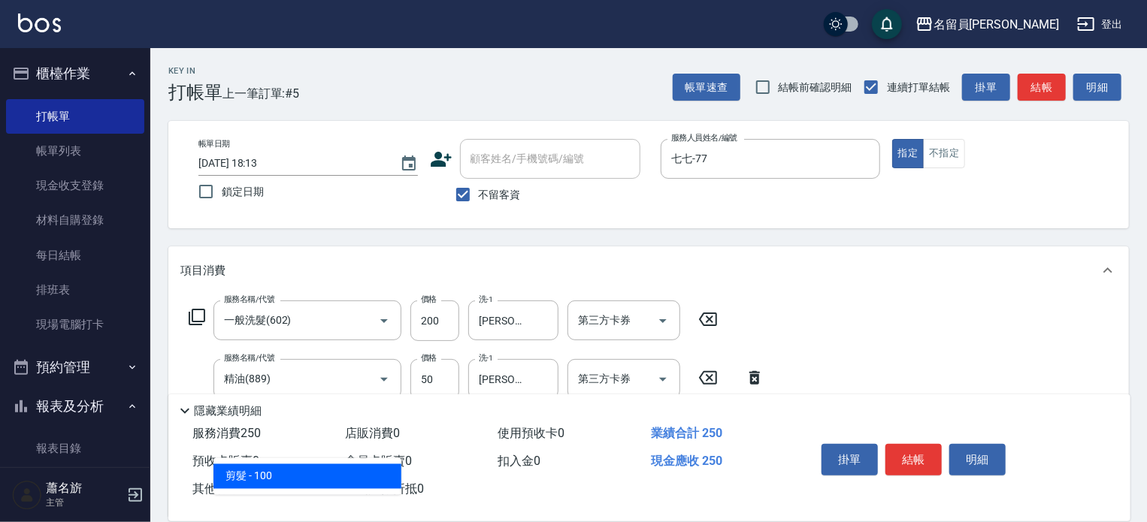
type input "剪髮(302)"
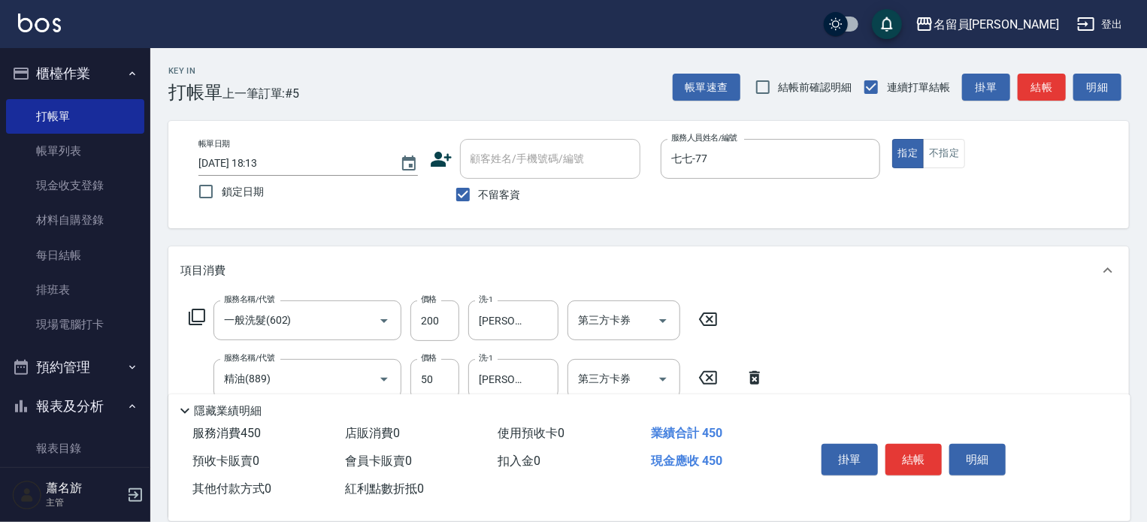
type input "200"
click at [913, 461] on button "結帳" at bounding box center [913, 460] width 56 height 32
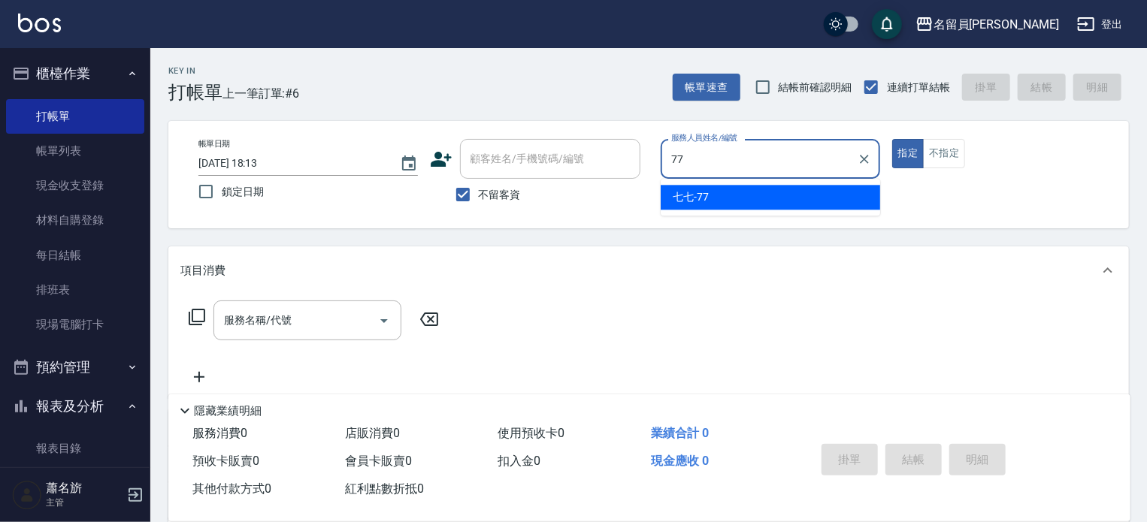
type input "七七-77"
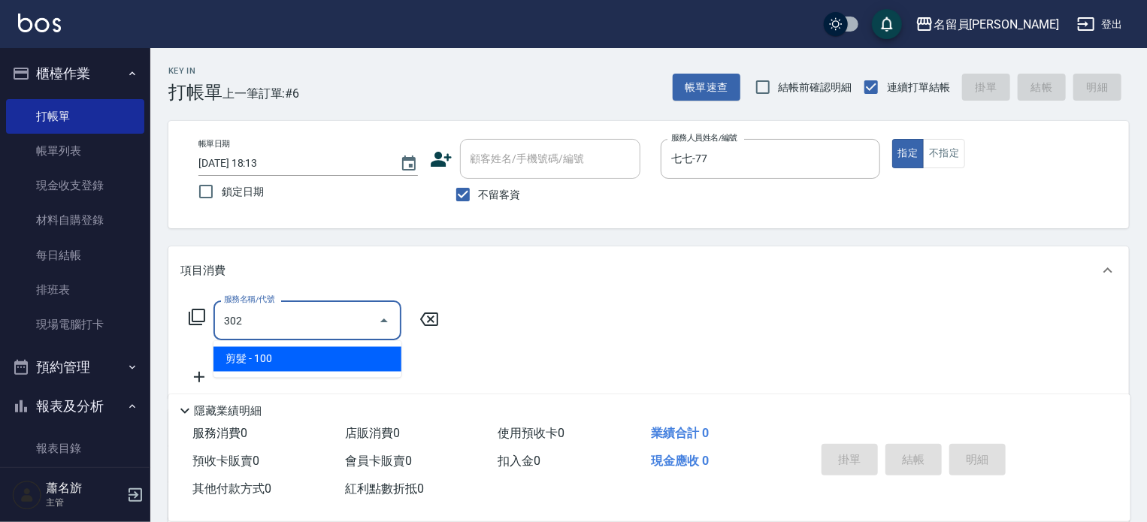
type input "剪髮(302)"
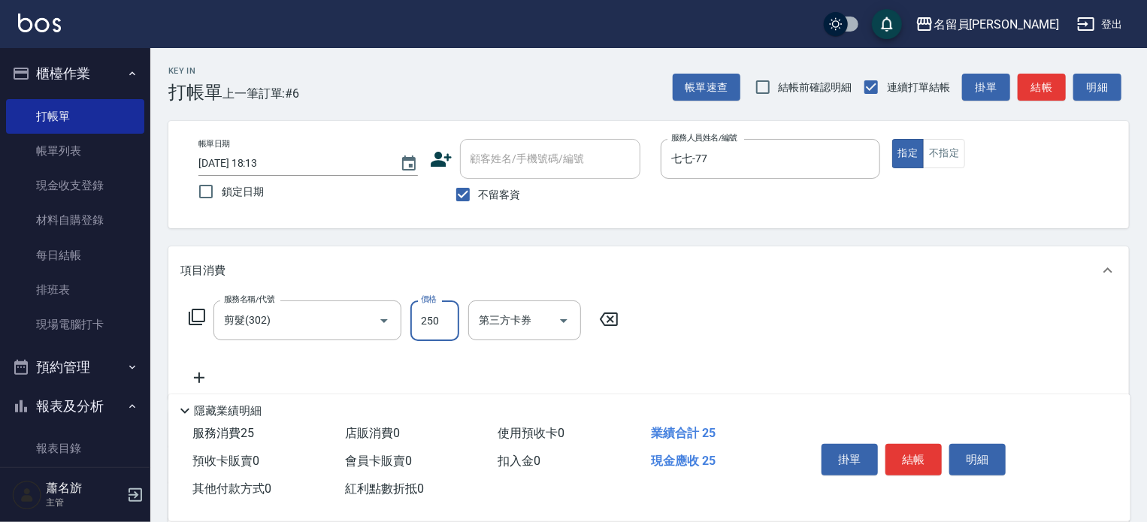
type input "250"
click at [900, 453] on button "結帳" at bounding box center [913, 460] width 56 height 32
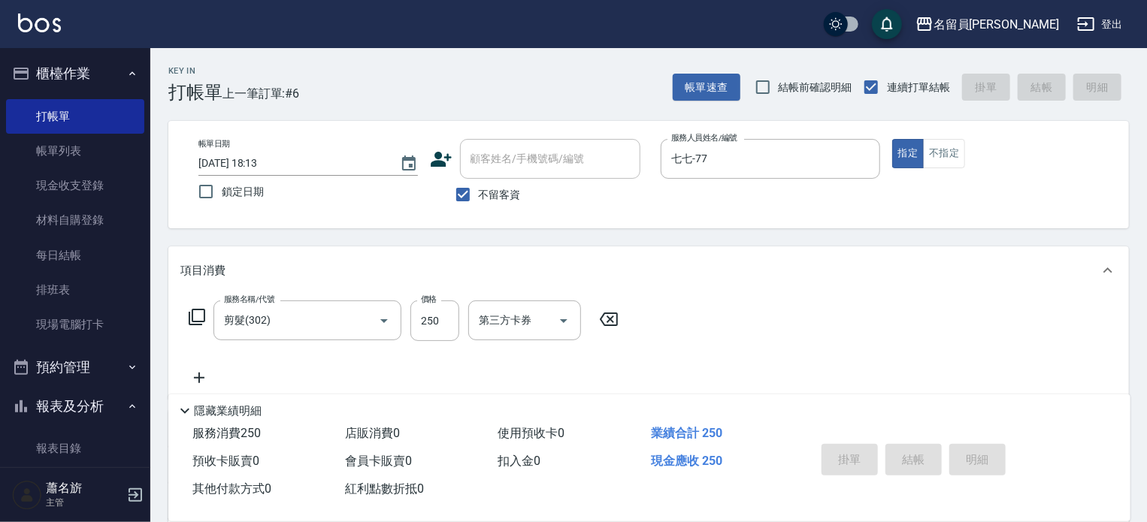
type input "[DATE] 18:14"
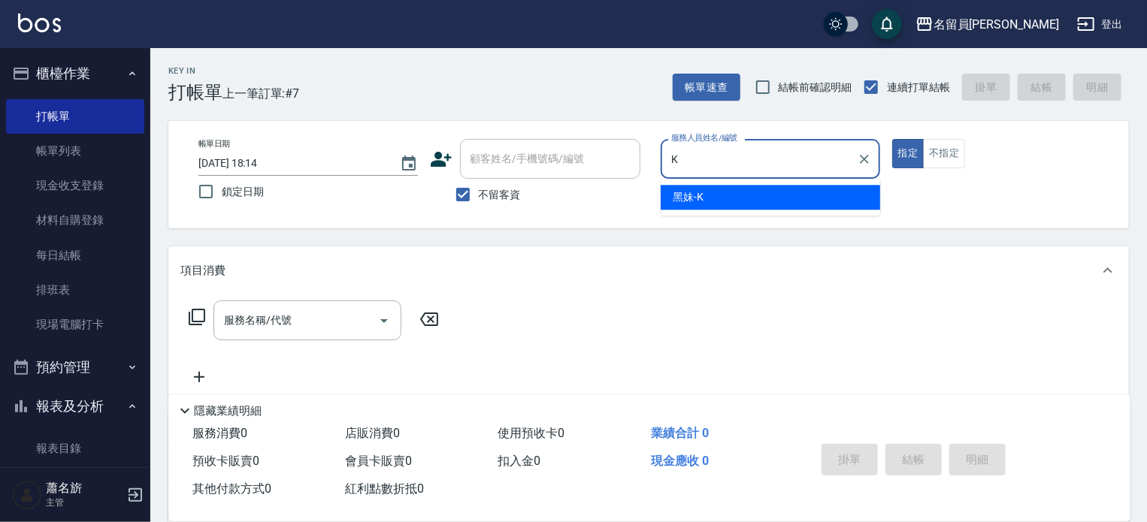
type input "黑妹-K"
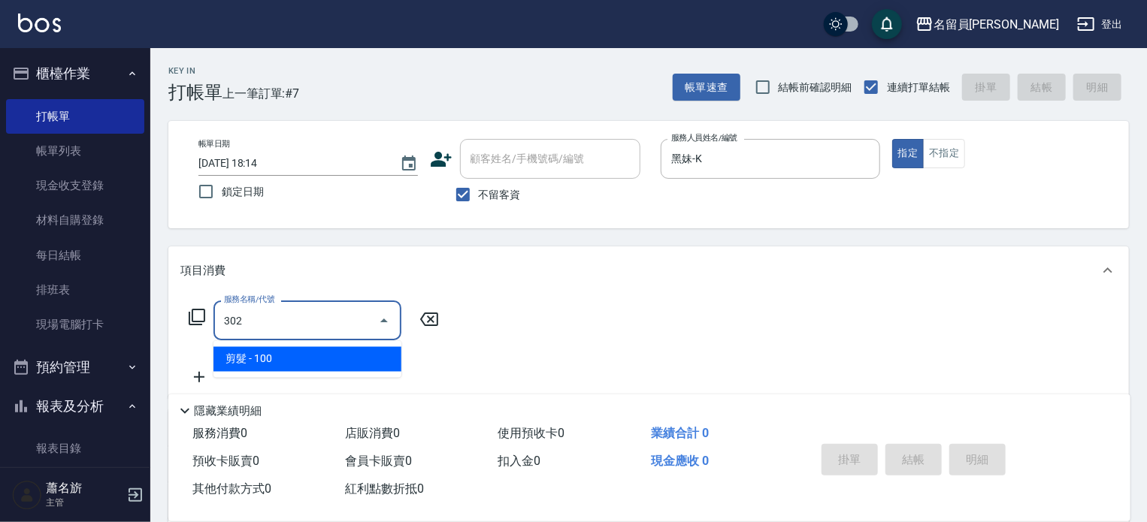
type input "剪髮(302)"
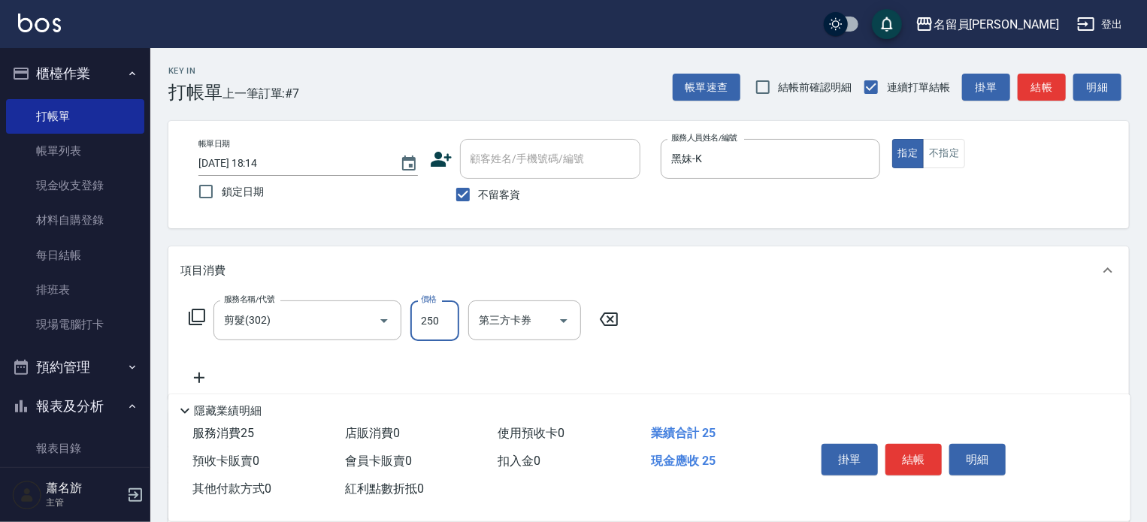
type input "250"
click at [915, 465] on button "結帳" at bounding box center [913, 460] width 56 height 32
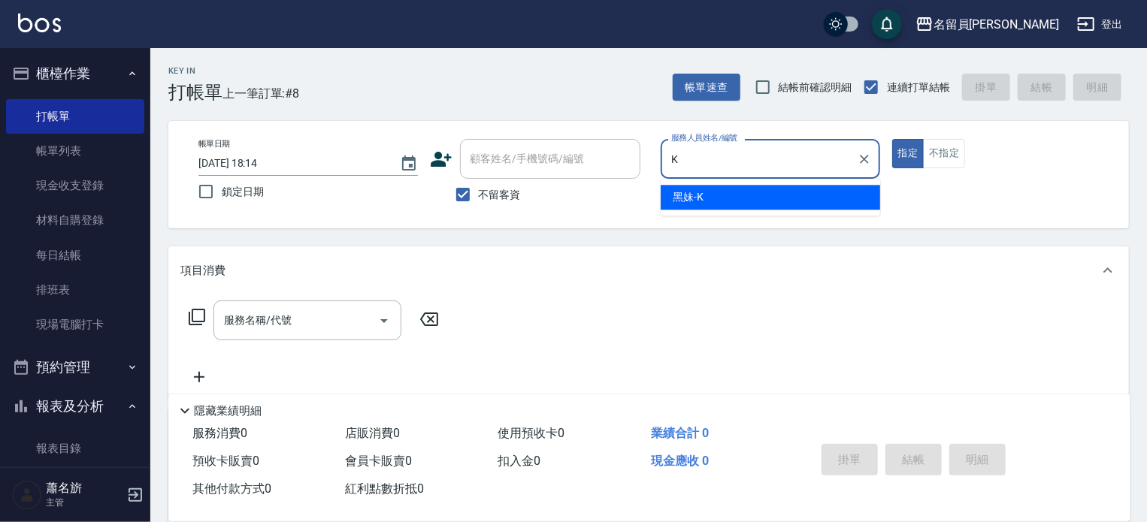
type input "黑妹-K"
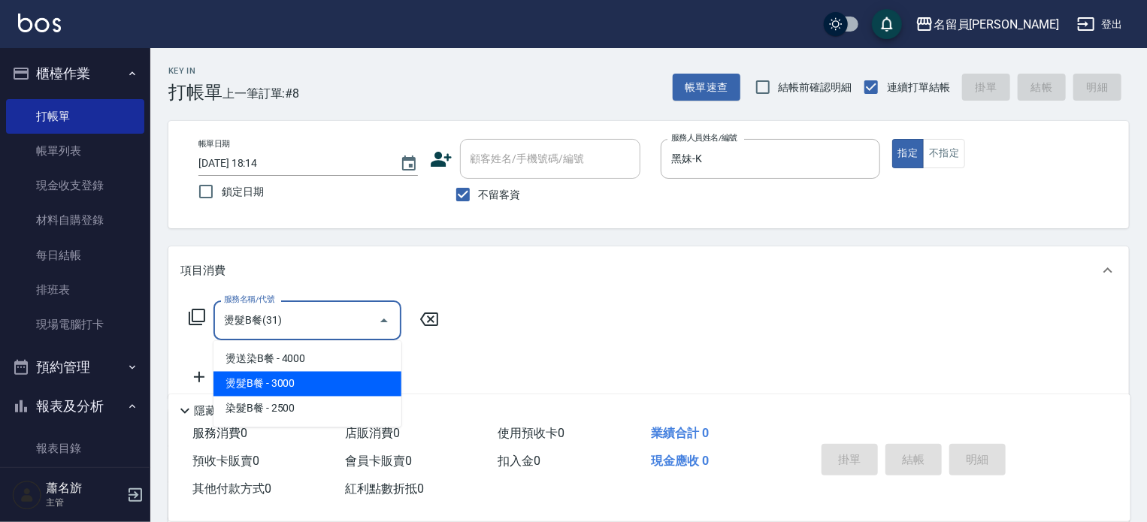
type input "燙髮B餐(31)"
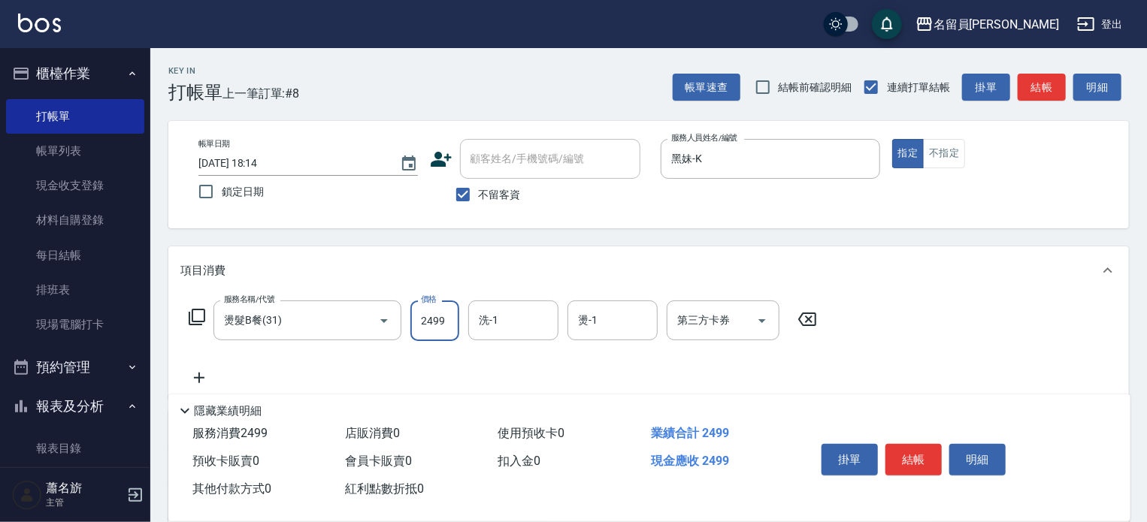
type input "2499"
type input "[PERSON_NAME]-13"
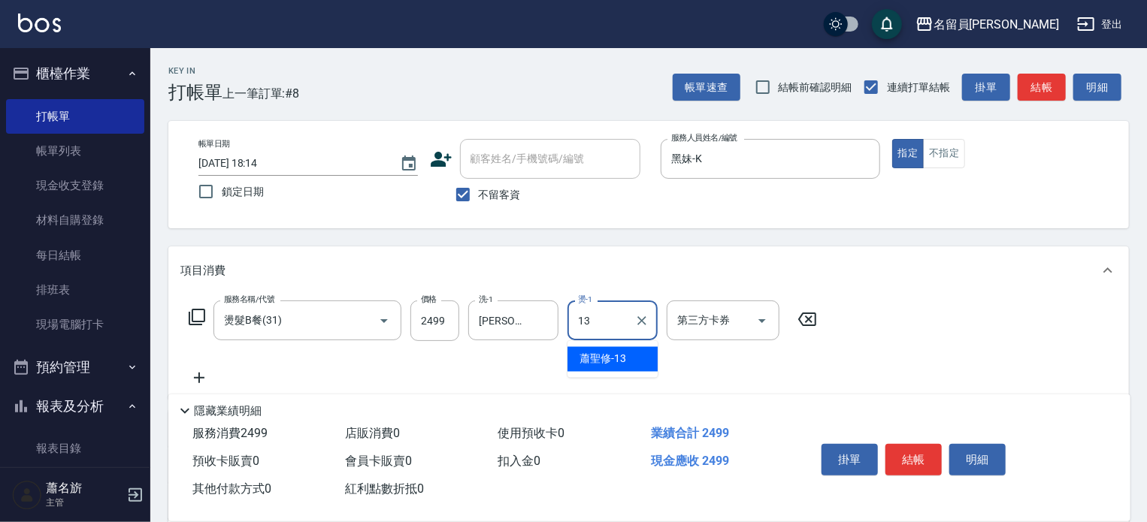
type input "[PERSON_NAME]-13"
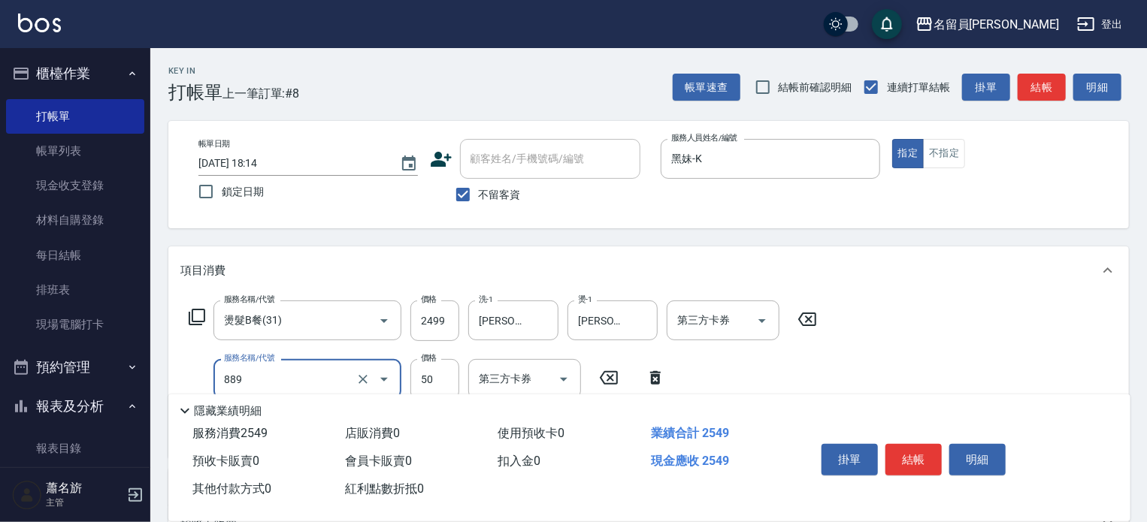
type input "精油(889)"
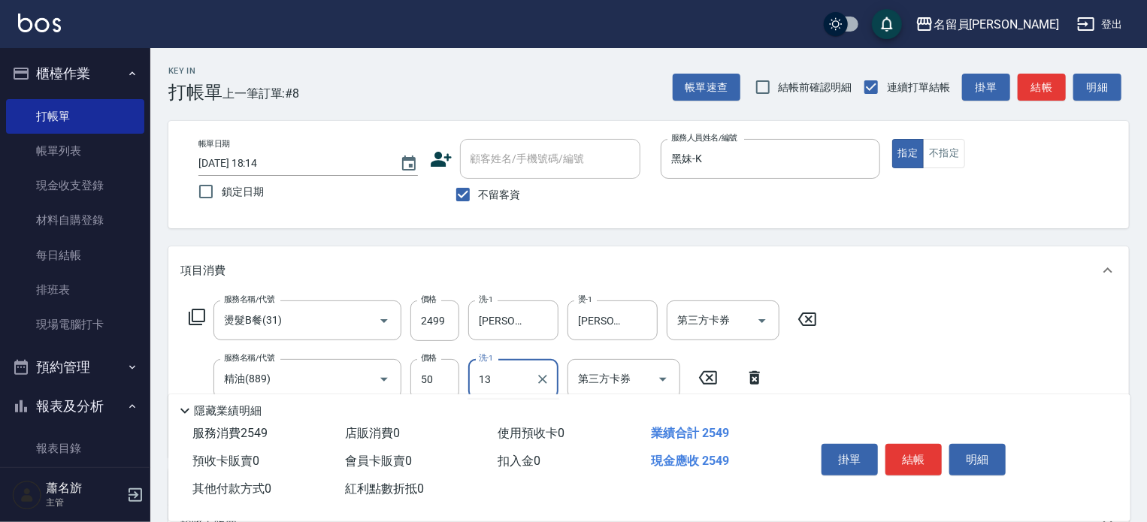
type input "[PERSON_NAME]-13"
click at [903, 464] on button "結帳" at bounding box center [913, 460] width 56 height 32
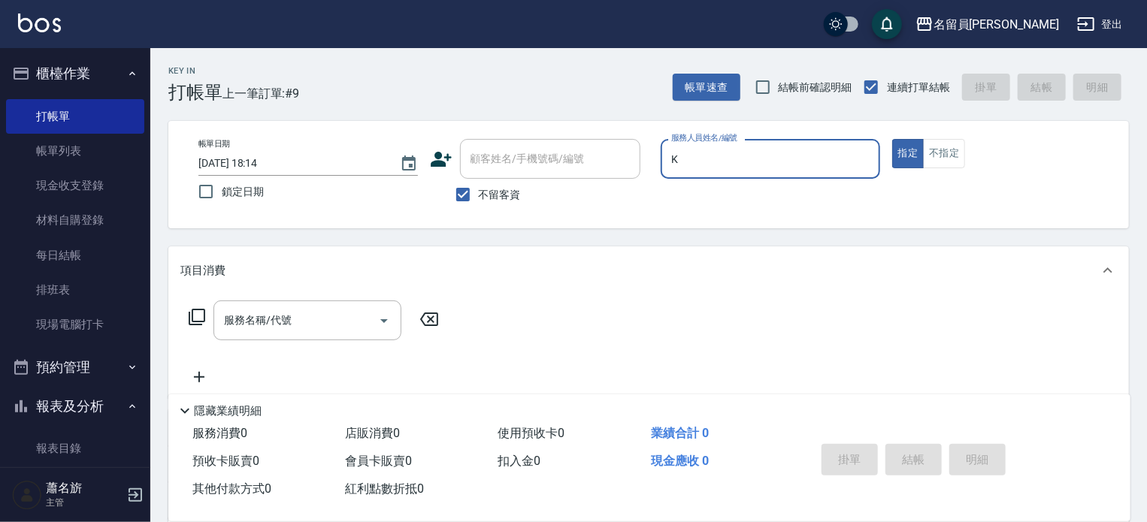
type input "黑妹-K"
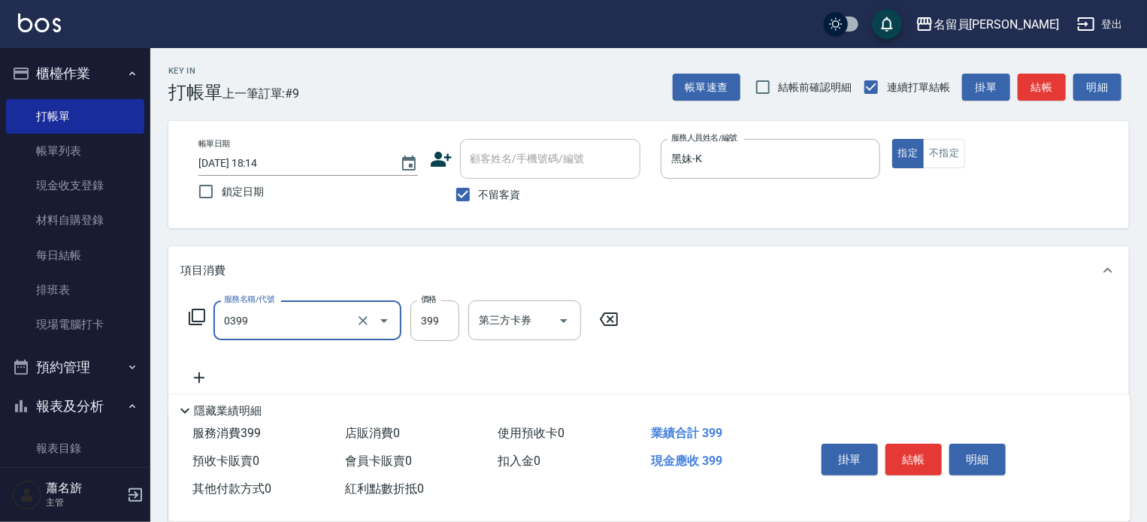
type input "海鹽SPA(0399)"
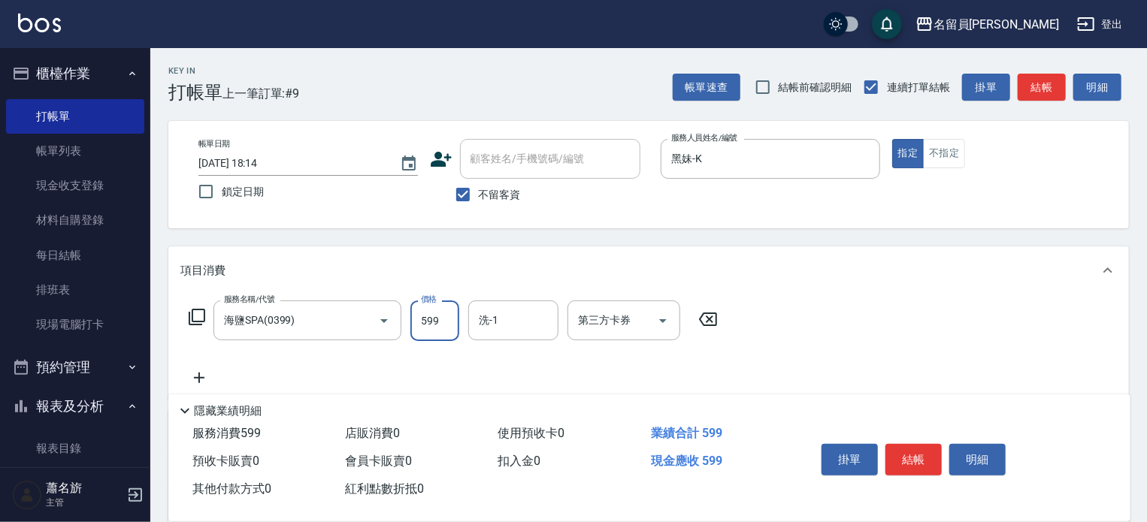
type input "599"
type input "[PERSON_NAME]-13"
click at [934, 461] on button "結帳" at bounding box center [913, 460] width 56 height 32
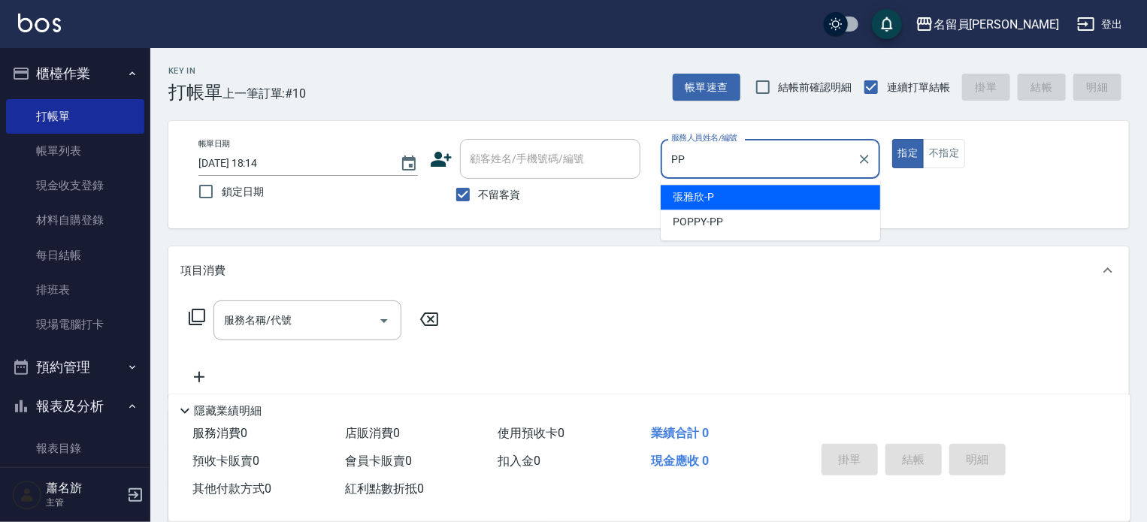
type input "POPPY-PP"
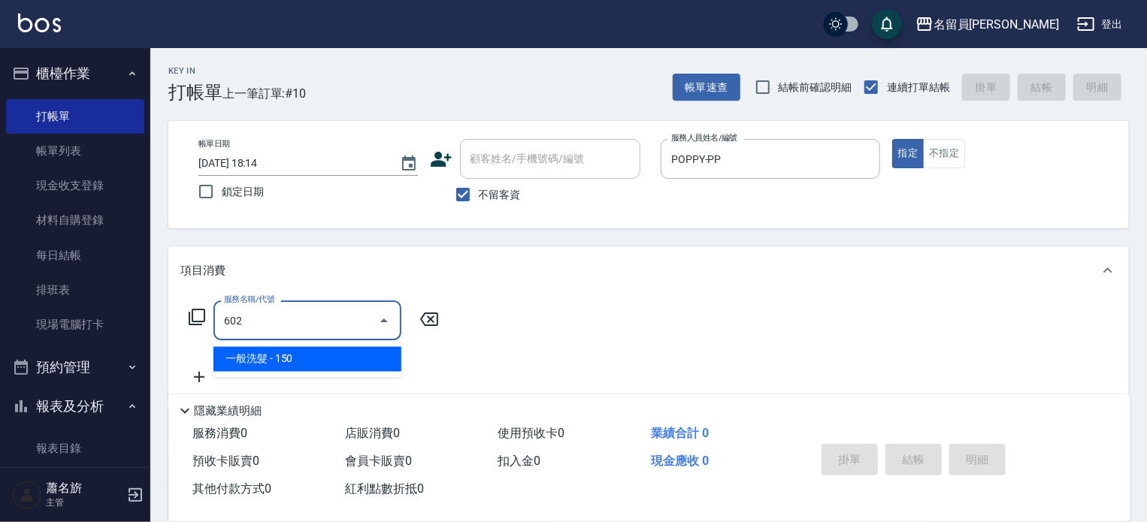
type input "一般洗髮(602)"
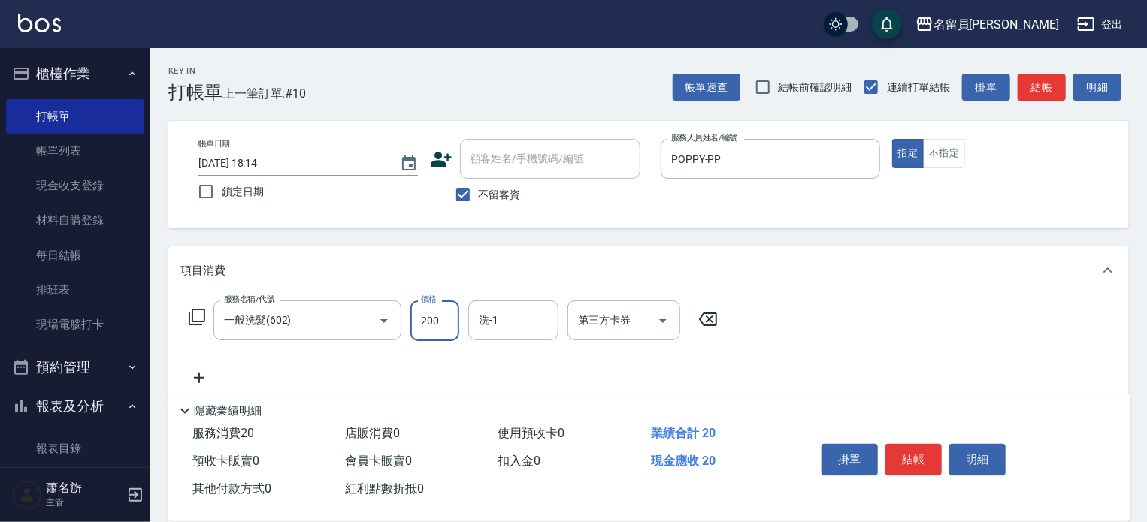
type input "200"
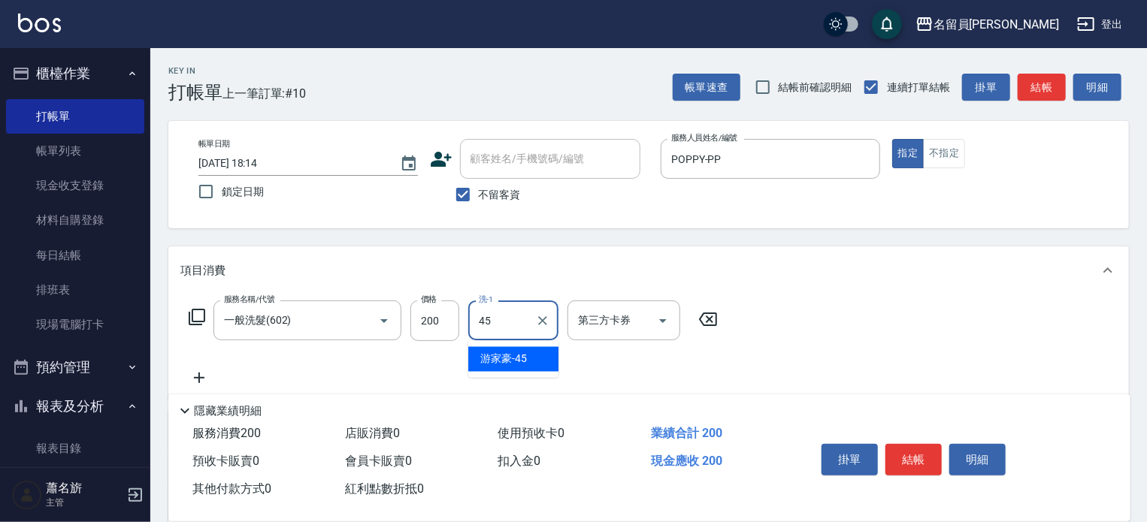
type input "[PERSON_NAME]-45"
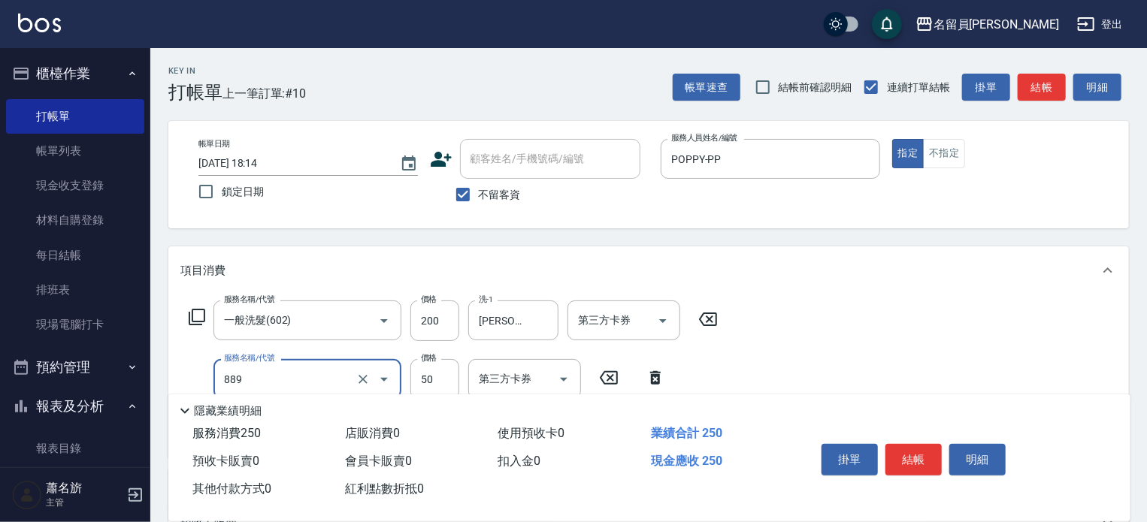
type input "精油(889)"
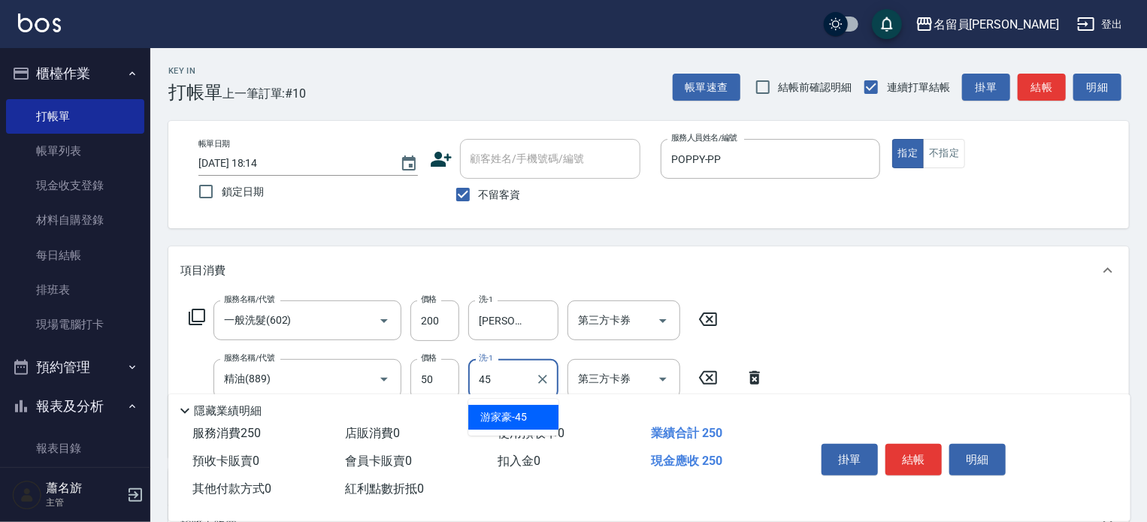
type input "[PERSON_NAME]-45"
type input "瞬間保養(415)"
type input "50"
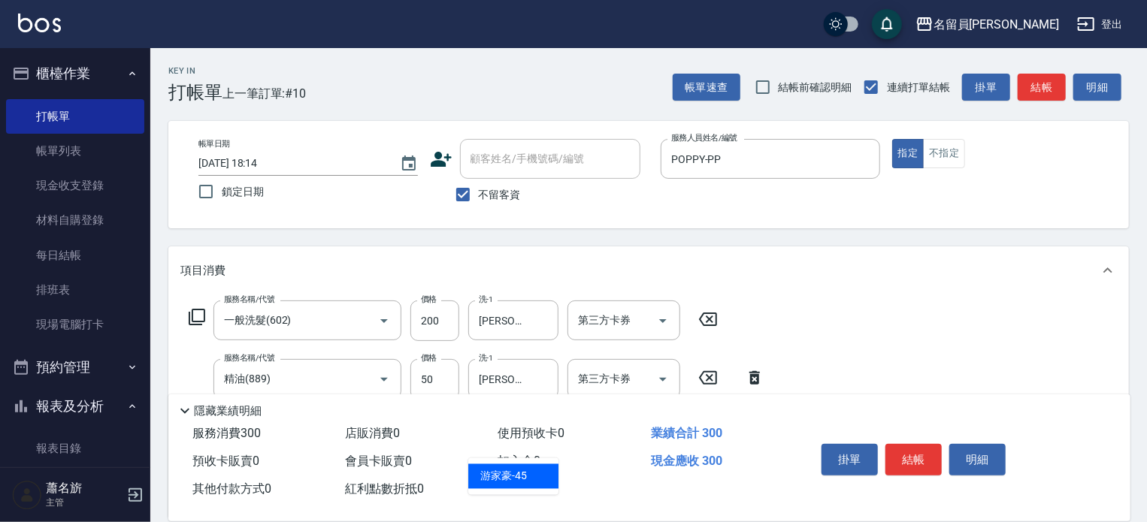
type input "[PERSON_NAME]-45"
type input "剪髮(302)"
type input "150"
click at [911, 444] on button "結帳" at bounding box center [913, 460] width 56 height 32
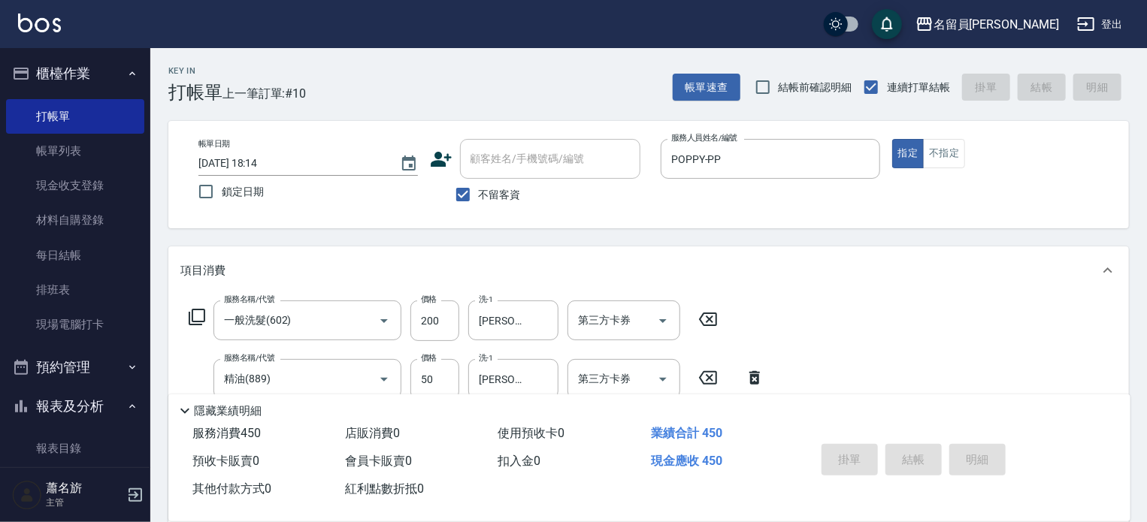
type input "[DATE] 18:15"
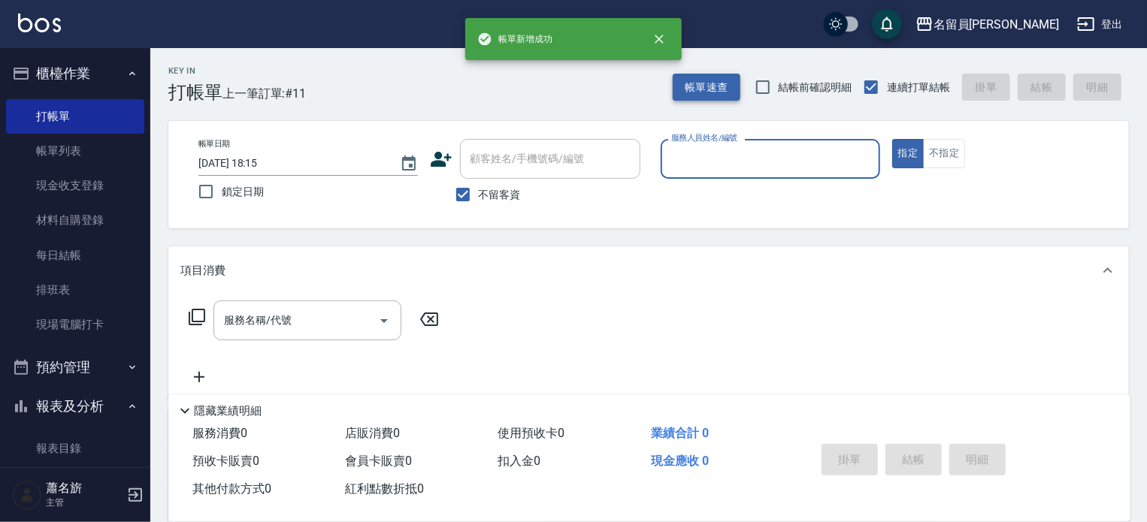
click at [688, 74] on button "帳單速查" at bounding box center [707, 88] width 68 height 28
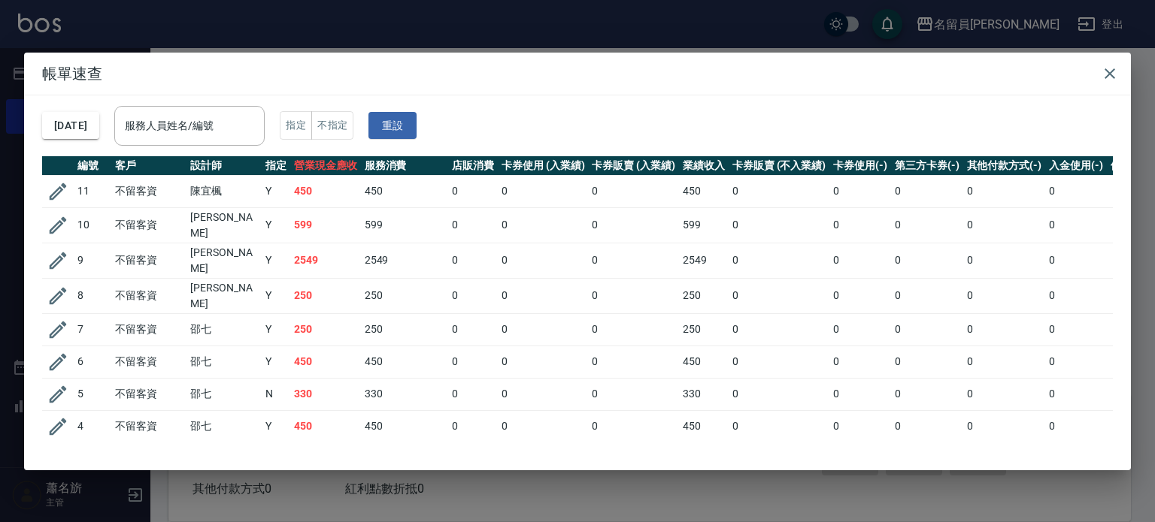
click at [1094, 82] on h2 "帳單速查" at bounding box center [577, 74] width 1106 height 42
click at [1105, 74] on icon "button" at bounding box center [1109, 74] width 18 height 18
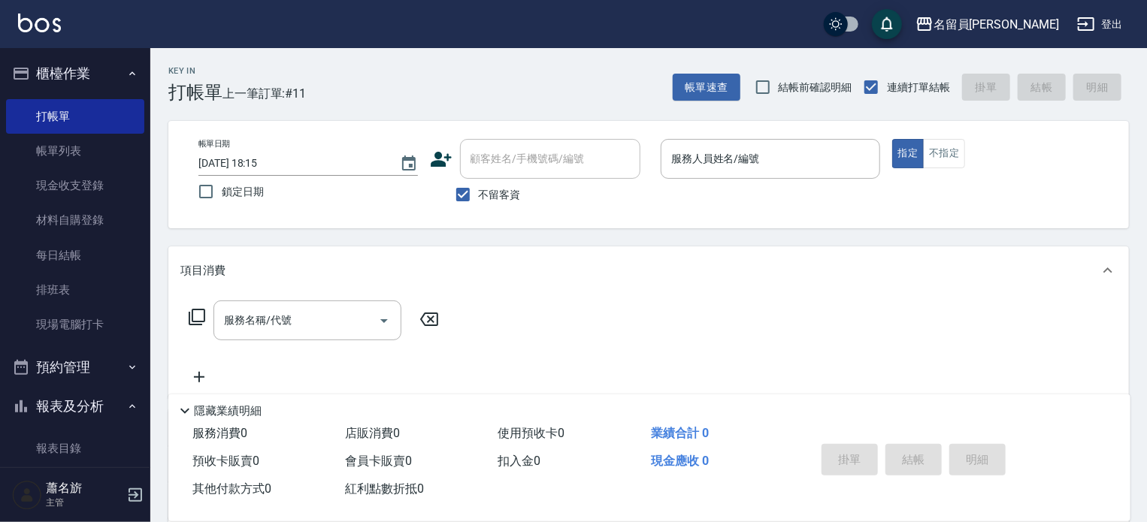
click at [673, 74] on button "帳單速查" at bounding box center [707, 88] width 68 height 28
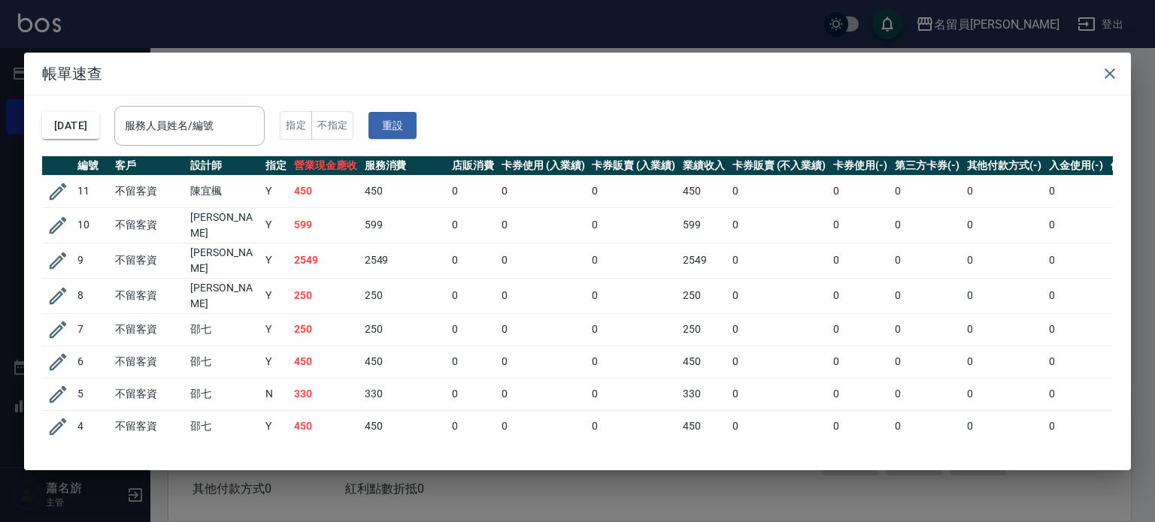
click at [1079, 83] on h2 "帳單速查" at bounding box center [577, 74] width 1106 height 42
click at [1115, 65] on icon "button" at bounding box center [1109, 74] width 18 height 18
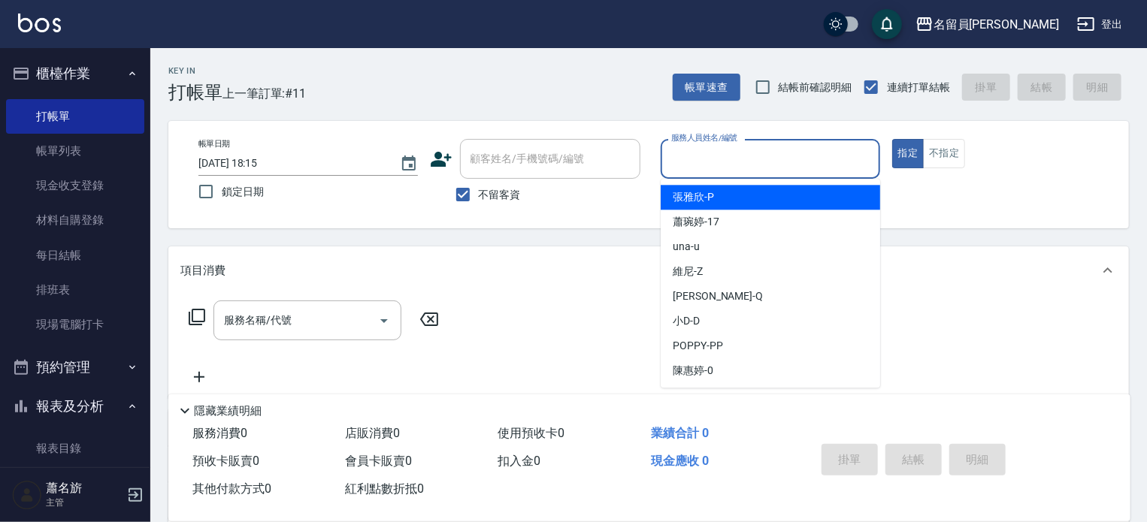
click at [804, 155] on input "服務人員姓名/編號" at bounding box center [770, 159] width 206 height 26
type input "[PERSON_NAME]"
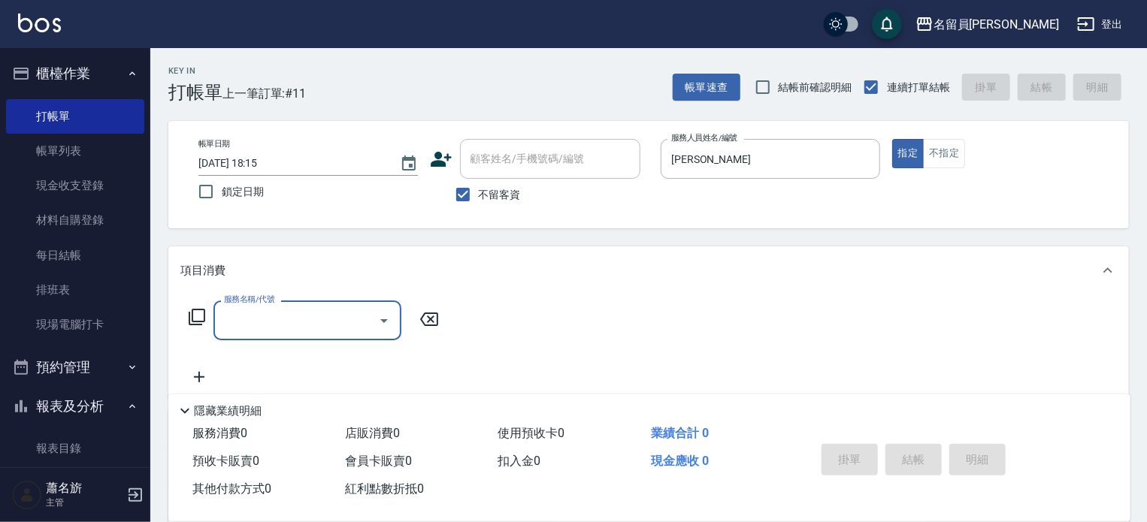
type input "5"
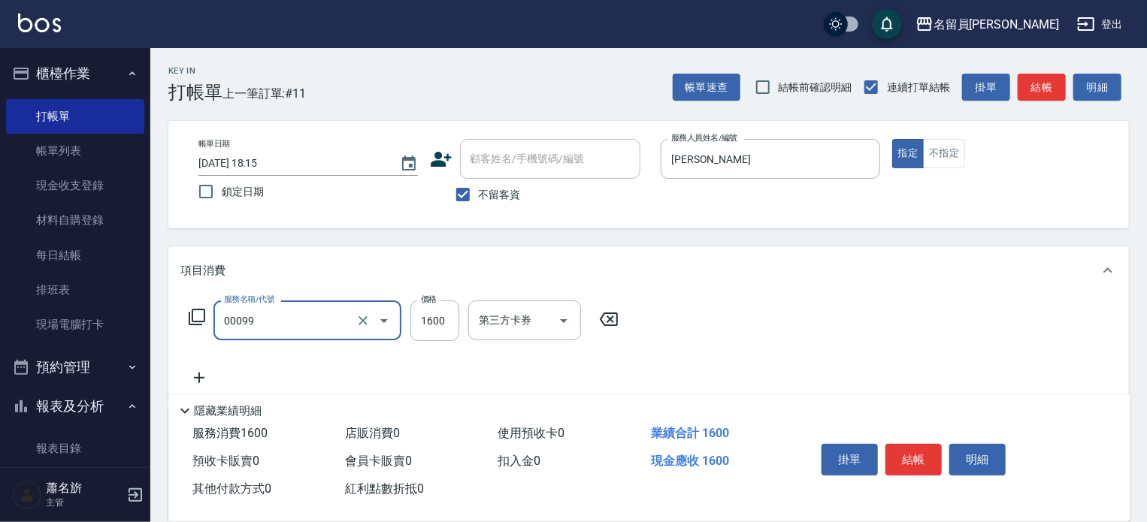
type input "SPA包卡(00099)"
type input "2000"
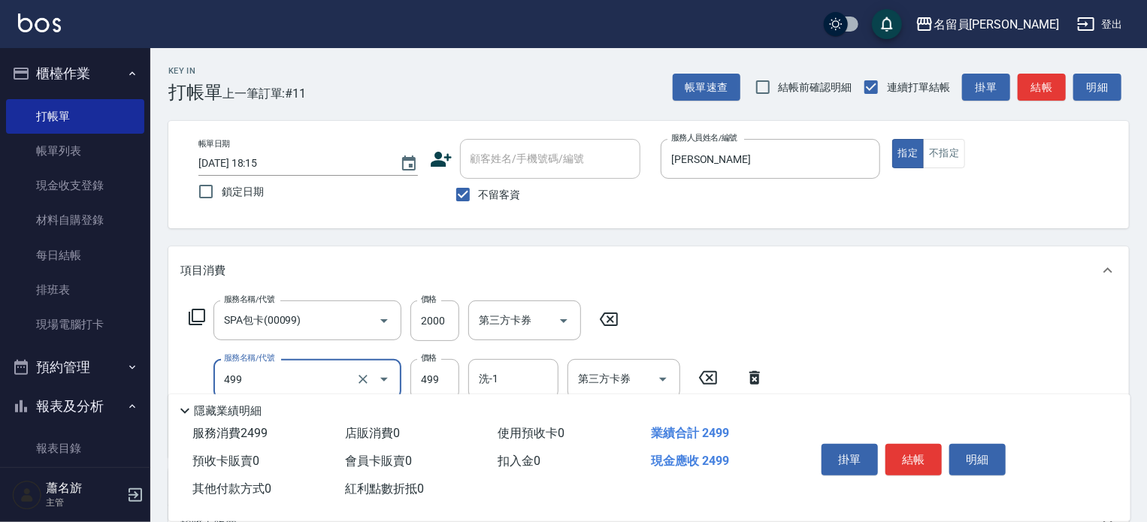
type input "去角質洗髮(499)"
type input "699"
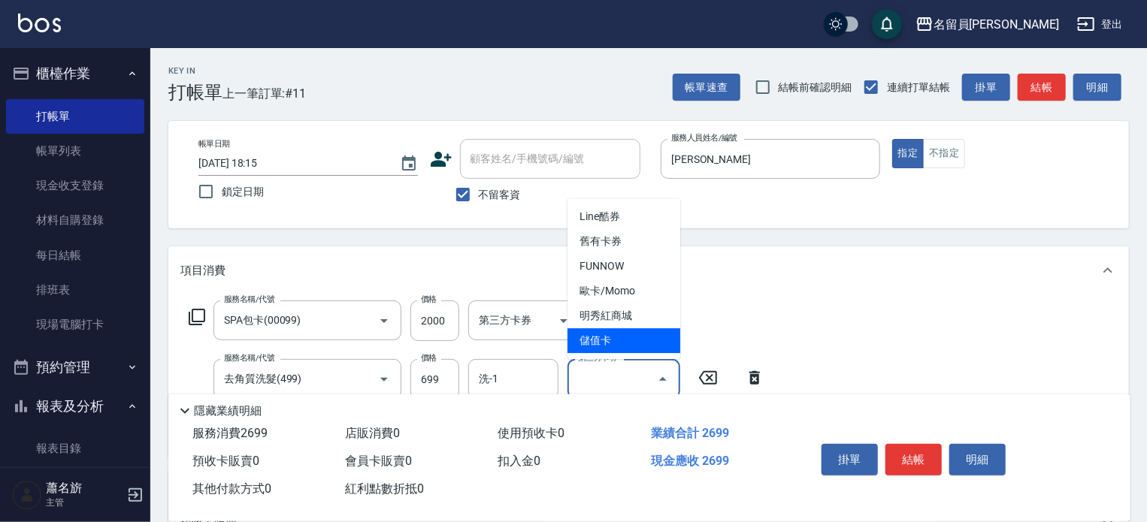
type input "儲值卡"
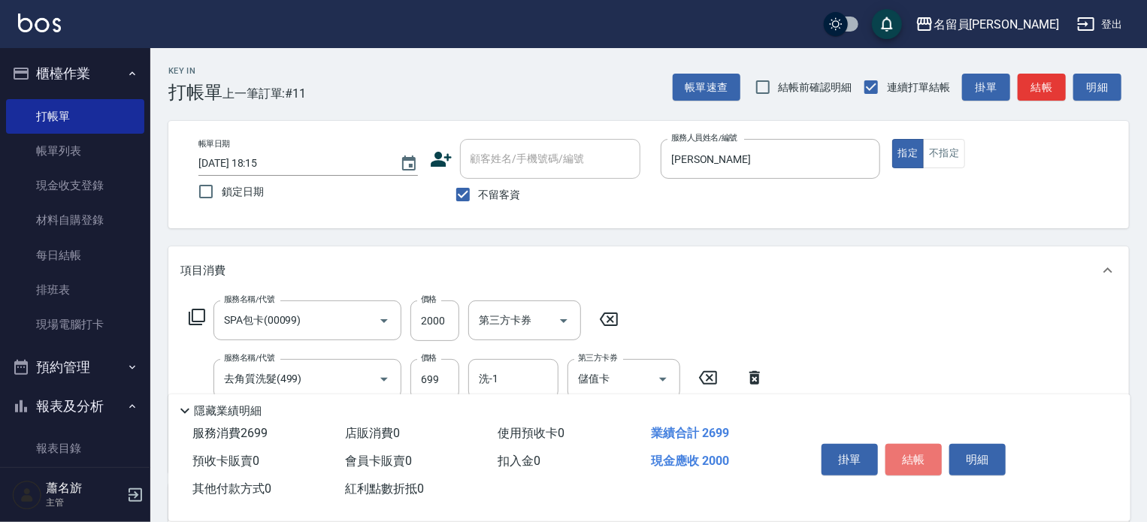
drag, startPoint x: 909, startPoint y: 461, endPoint x: 893, endPoint y: 432, distance: 33.0
click at [910, 456] on button "結帳" at bounding box center [913, 460] width 56 height 32
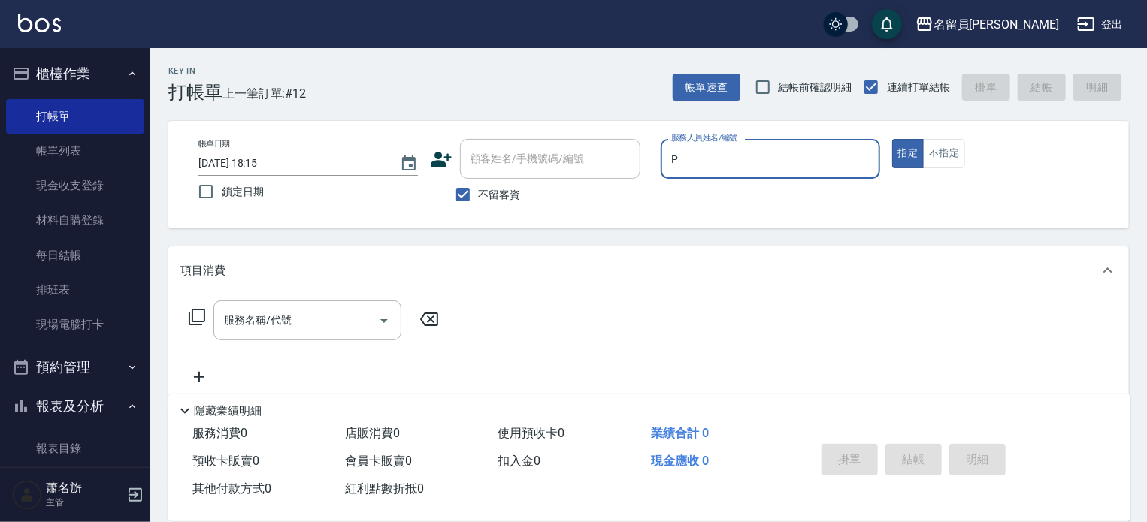
type input "[PERSON_NAME]"
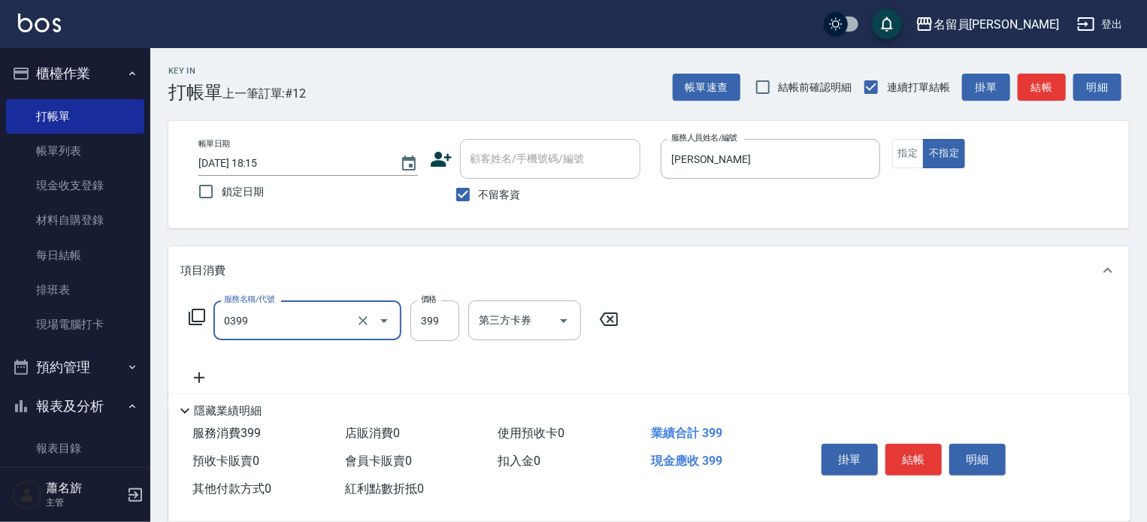
type input "海鹽SPA(0399)"
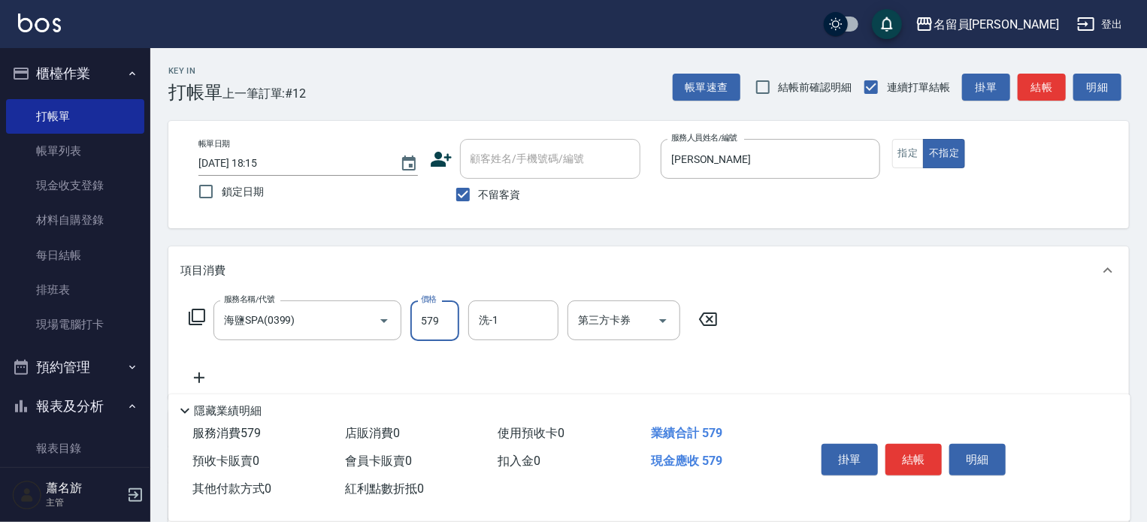
type input "579"
click at [878, 441] on div "掛單 結帳 明細" at bounding box center [914, 461] width 196 height 47
drag, startPoint x: 882, startPoint y: 441, endPoint x: 890, endPoint y: 443, distance: 7.8
click at [887, 442] on div "掛單 結帳 明細" at bounding box center [914, 461] width 196 height 47
click at [893, 444] on button "結帳" at bounding box center [913, 460] width 56 height 32
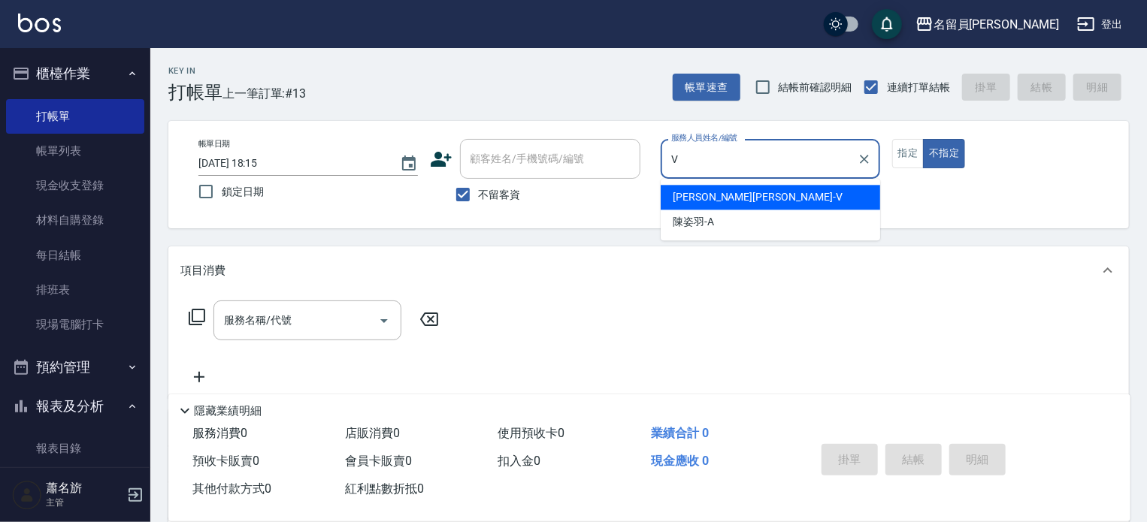
type input "[PERSON_NAME][PERSON_NAME]-V"
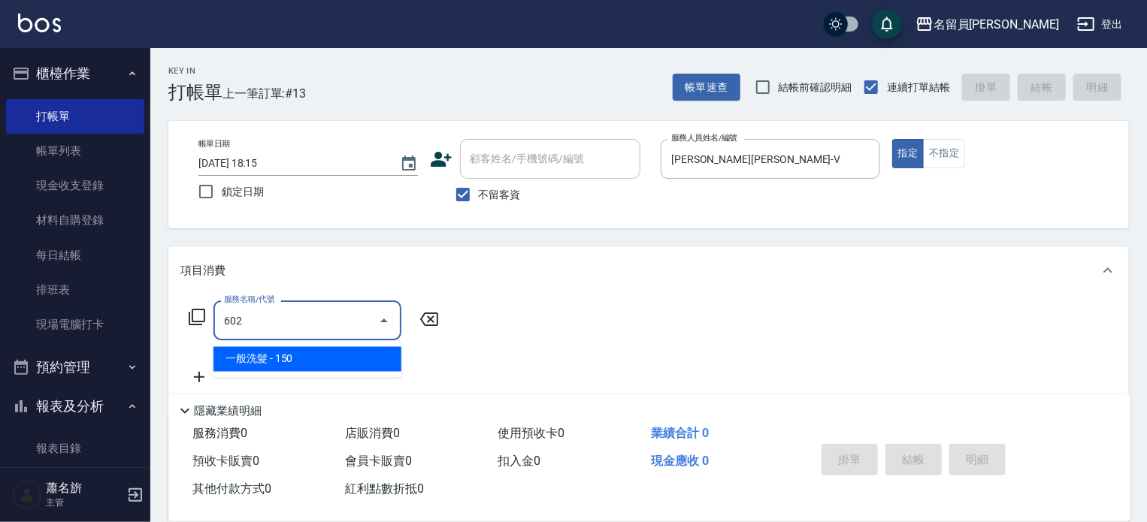
type input "一般洗髮(602)"
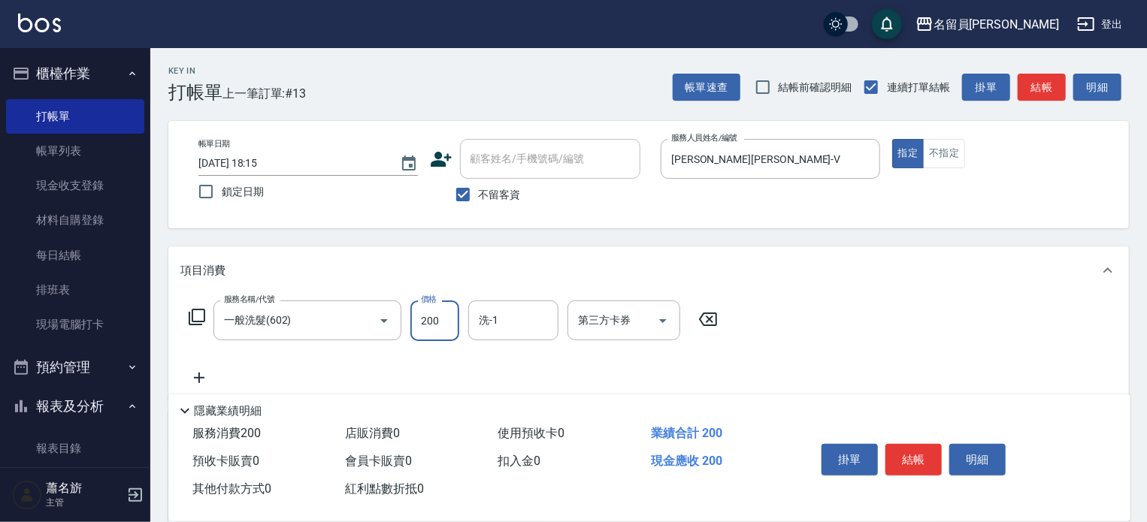
type input "200"
type input "[PERSON_NAME]-15"
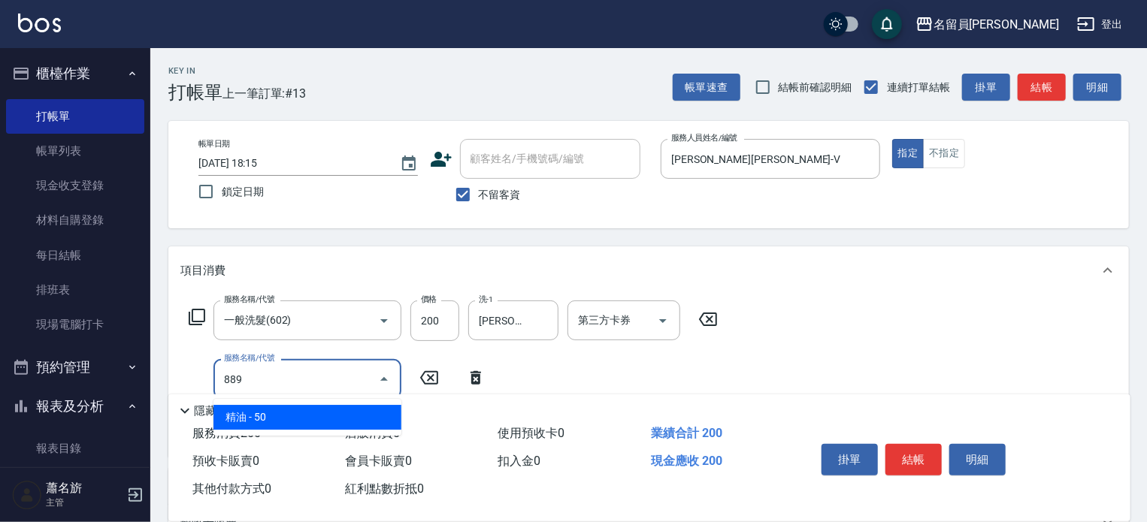
type input "精油(889)"
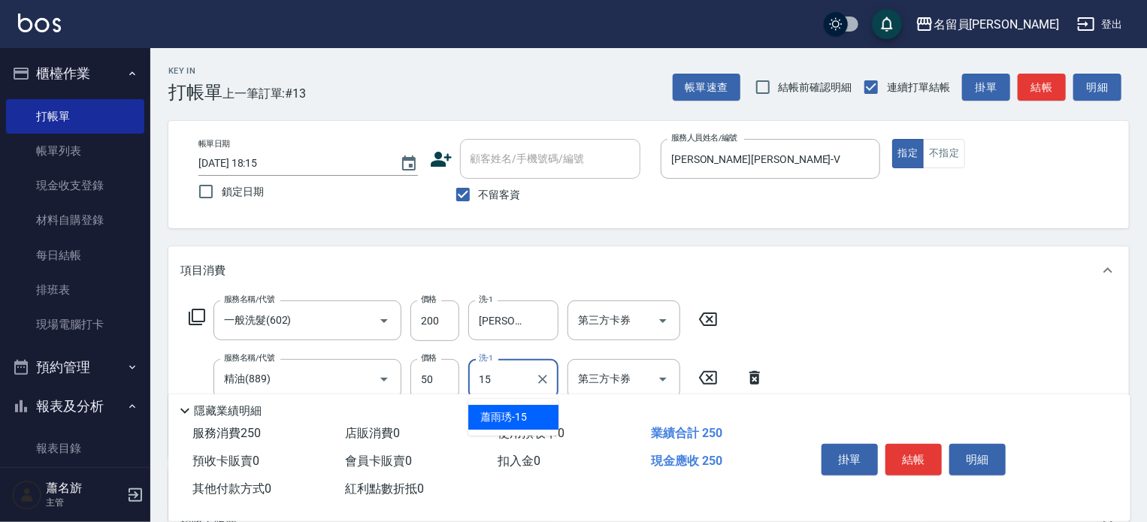
type input "[PERSON_NAME]-15"
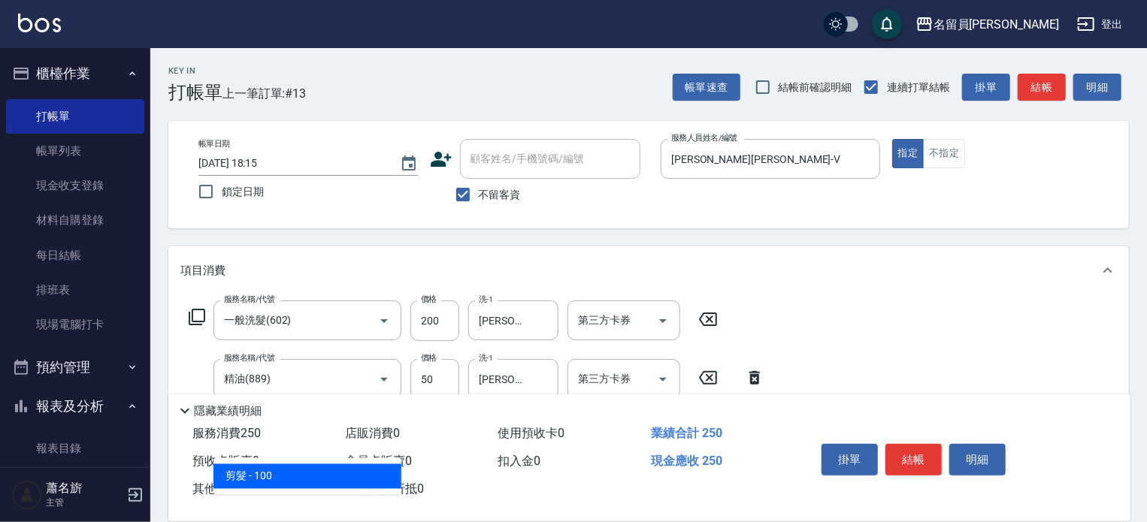
type input "剪髮(302)"
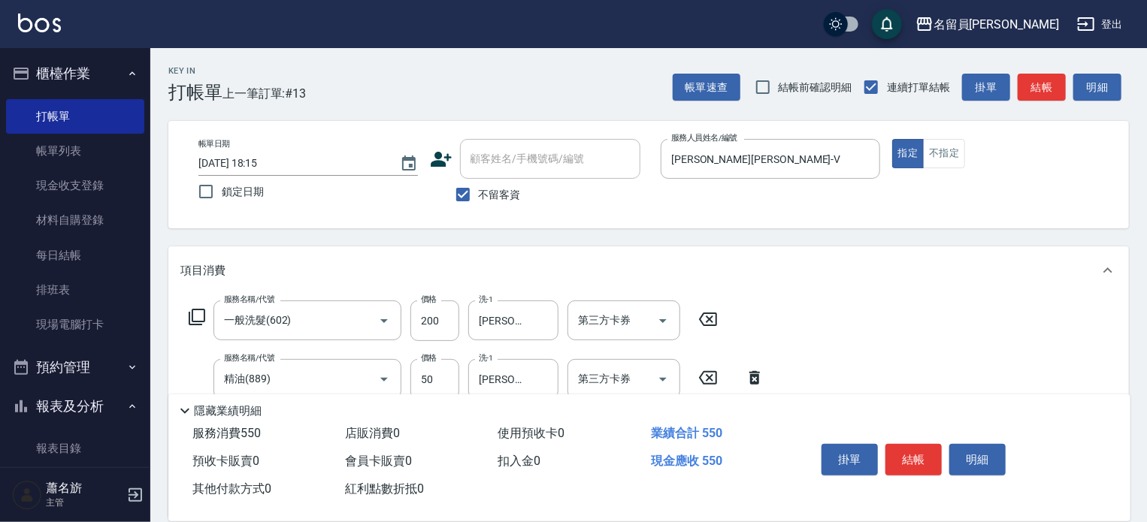
type input "300"
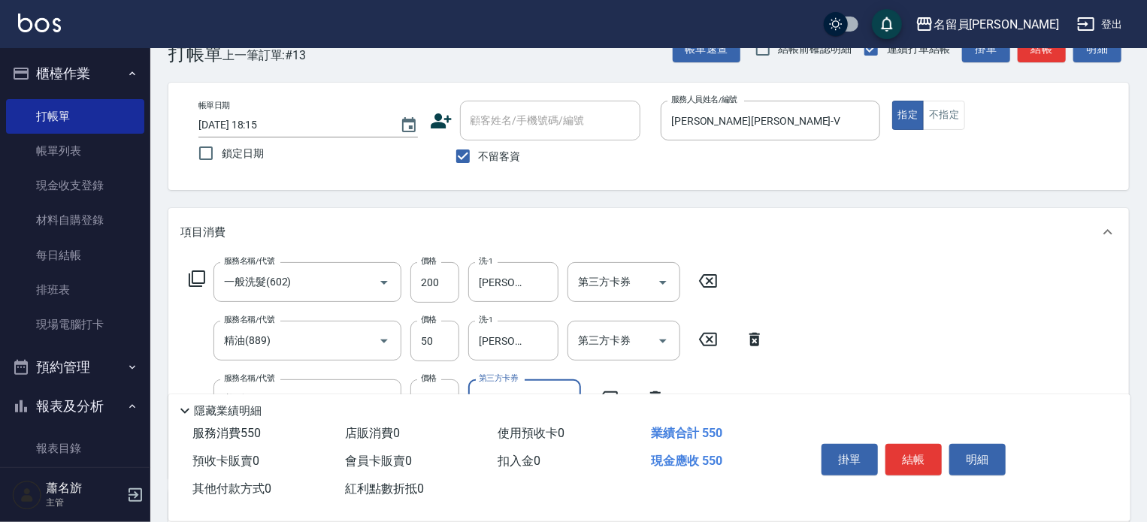
scroll to position [75, 0]
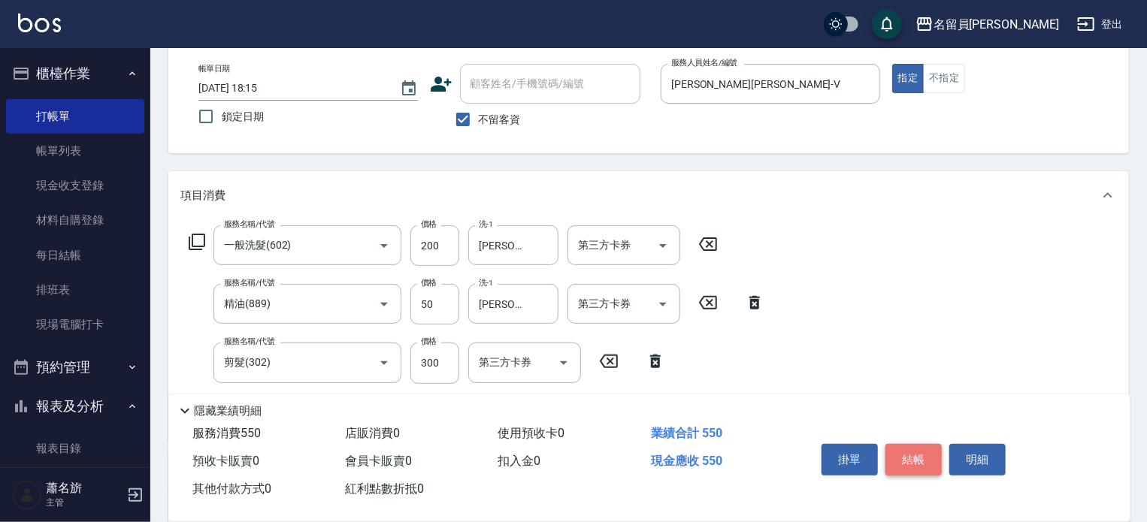
click at [913, 458] on button "結帳" at bounding box center [913, 460] width 56 height 32
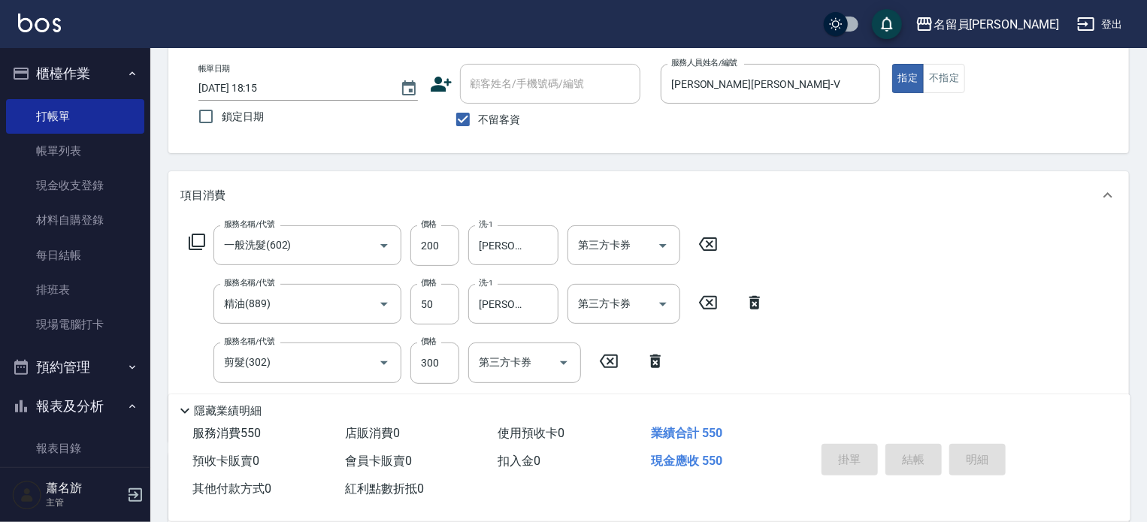
type input "[DATE] 18:16"
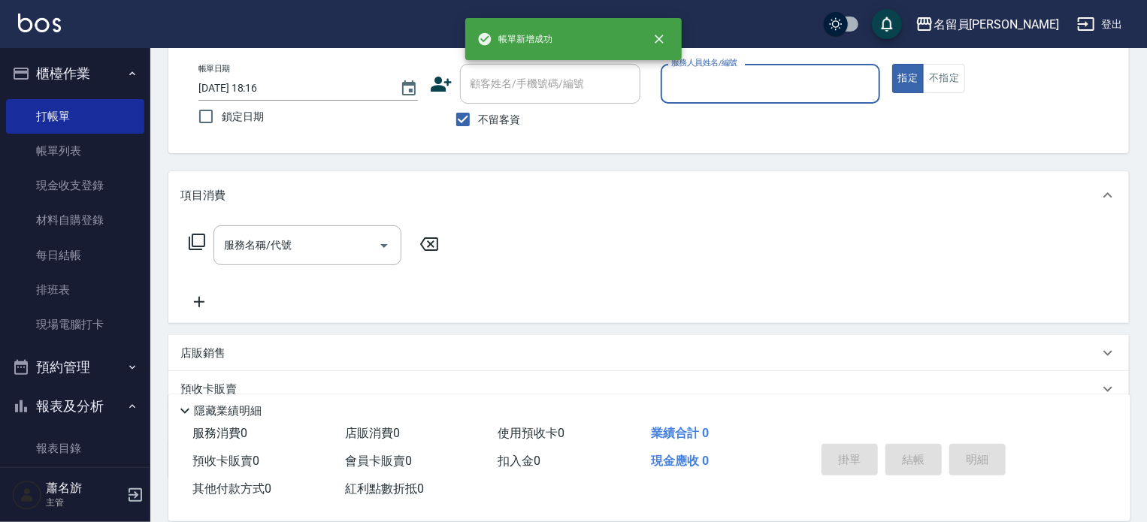
scroll to position [0, 0]
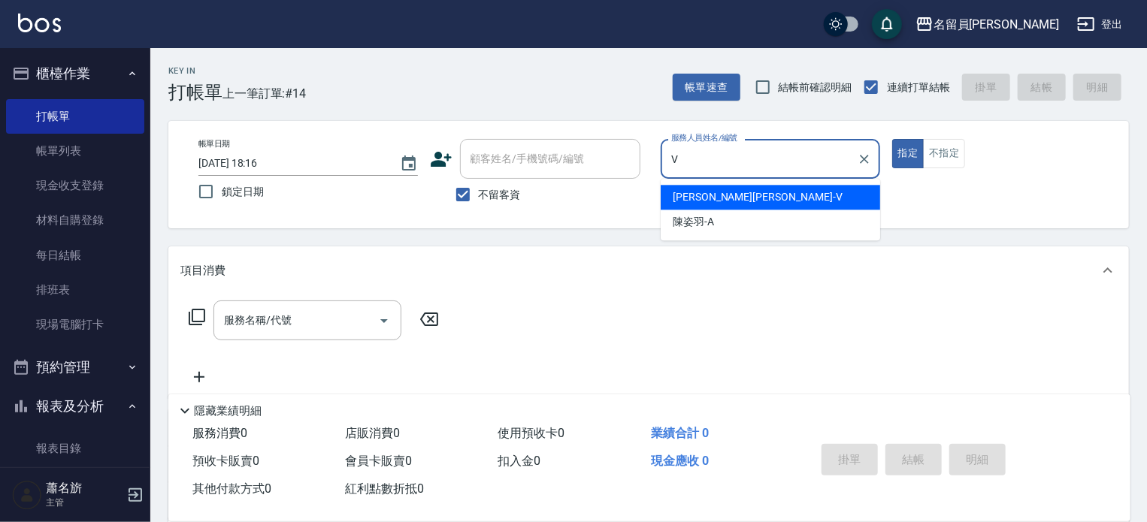
type input "[PERSON_NAME][PERSON_NAME]-V"
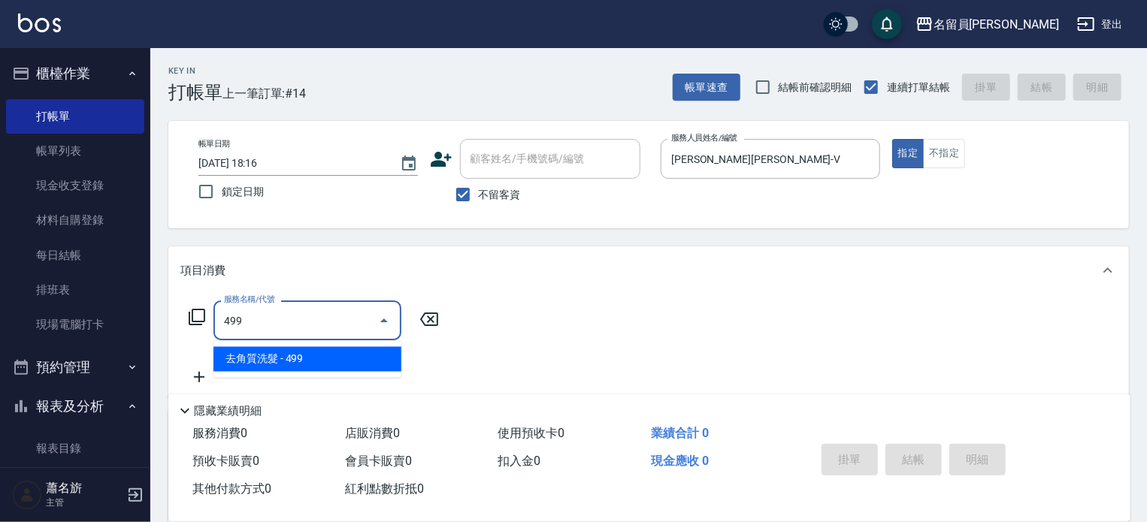
type input "去角質洗髮(499)"
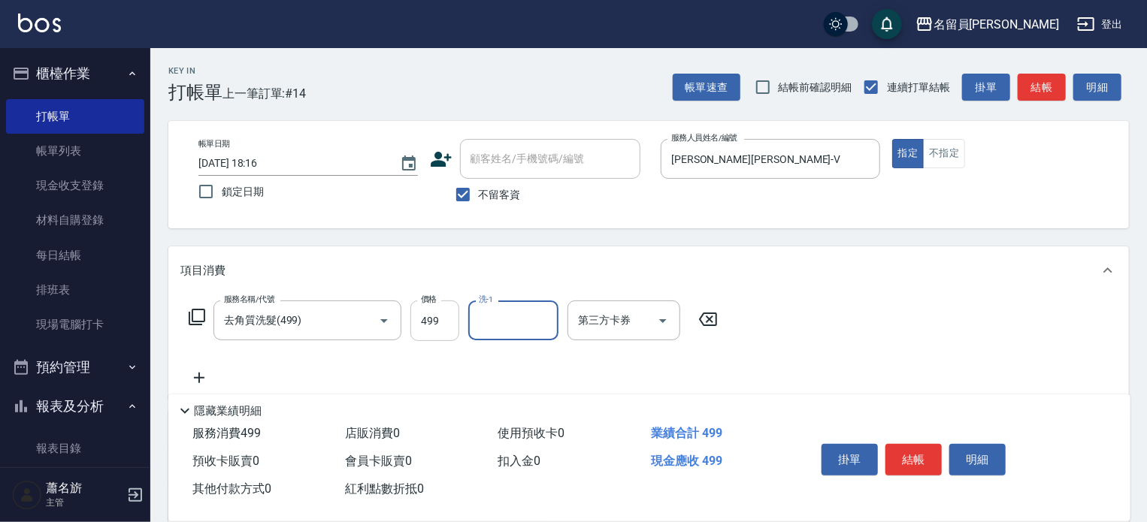
click at [439, 330] on input "499" at bounding box center [434, 321] width 49 height 41
type input "799"
type input "[PERSON_NAME]-15"
click at [907, 462] on button "結帳" at bounding box center [913, 460] width 56 height 32
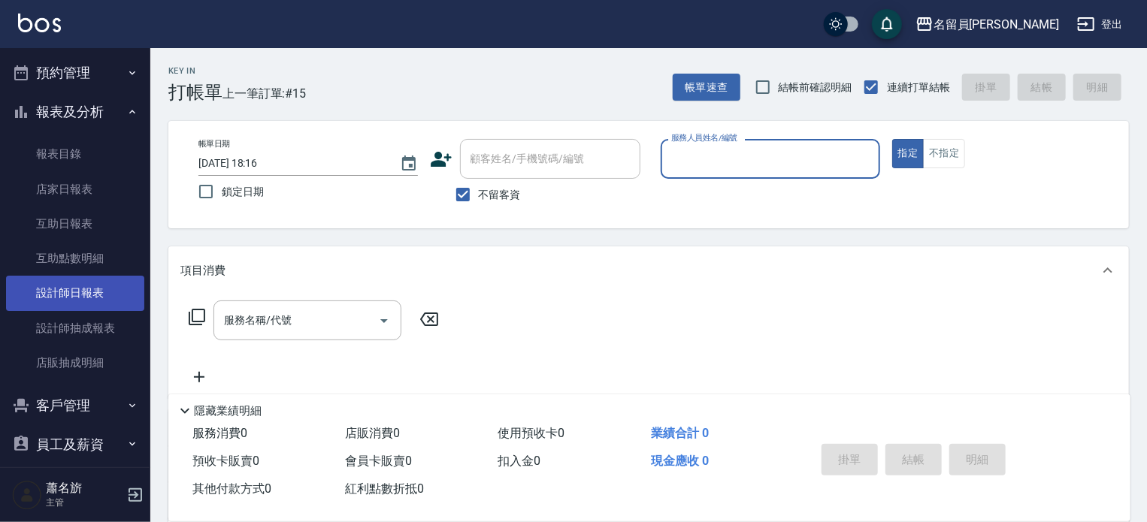
scroll to position [301, 0]
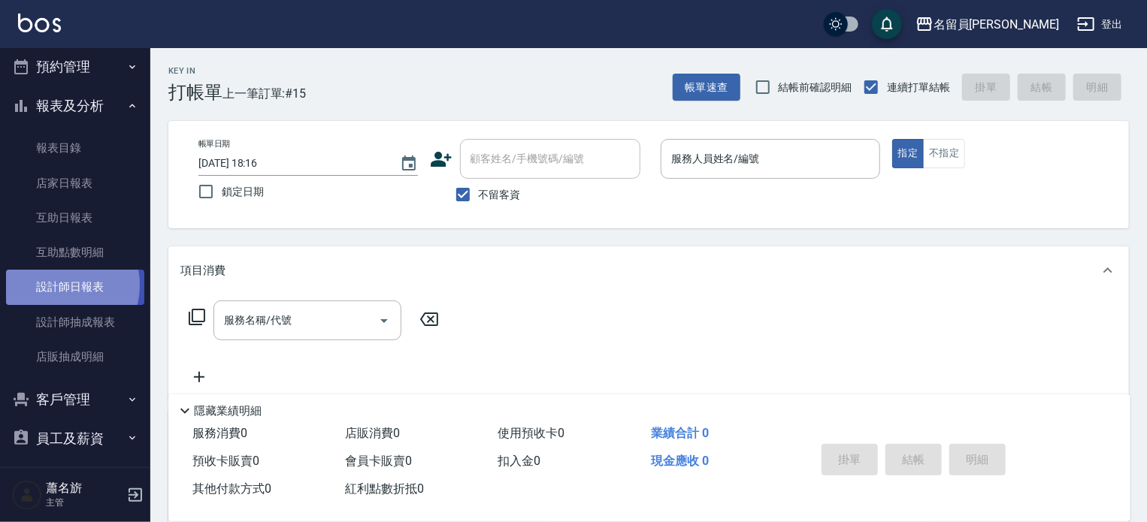
click at [59, 285] on link "設計師日報表" at bounding box center [75, 287] width 138 height 35
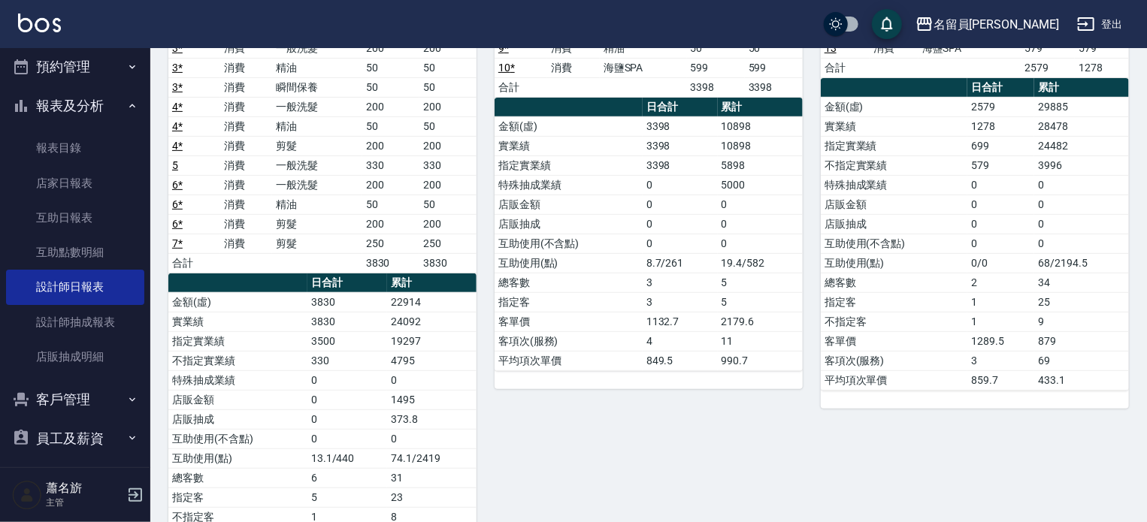
scroll to position [225, 0]
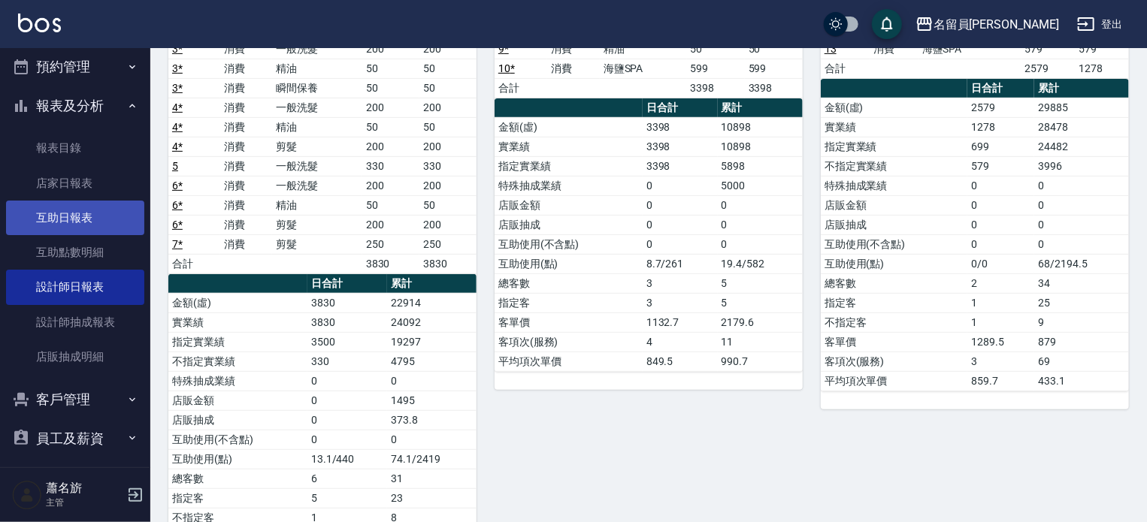
click at [68, 210] on link "互助日報表" at bounding box center [75, 218] width 138 height 35
